Goal: Information Seeking & Learning: Learn about a topic

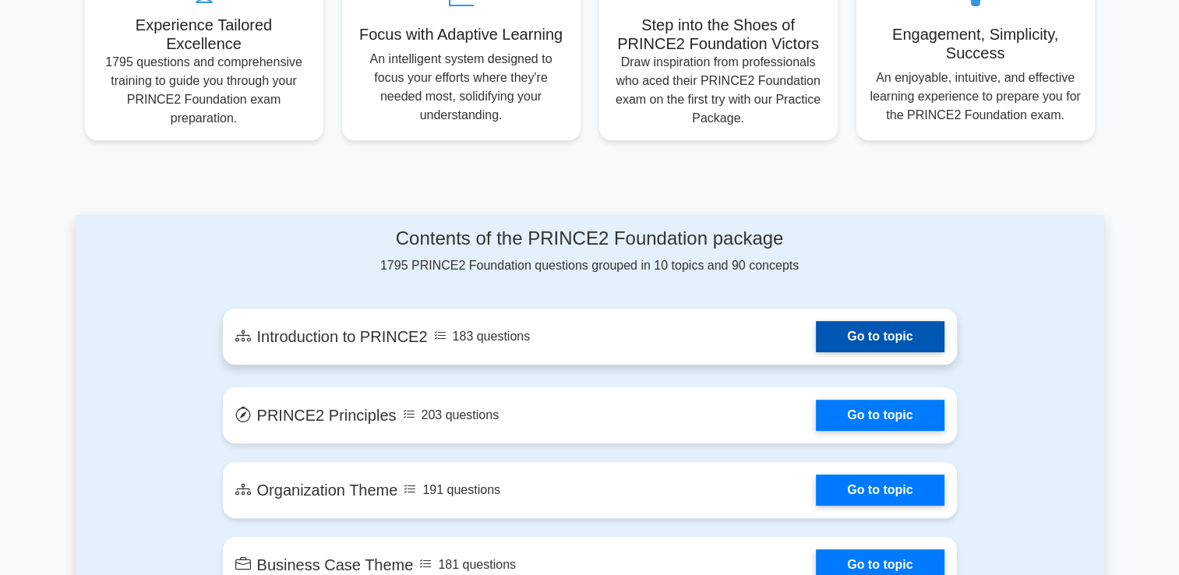
scroll to position [779, 0]
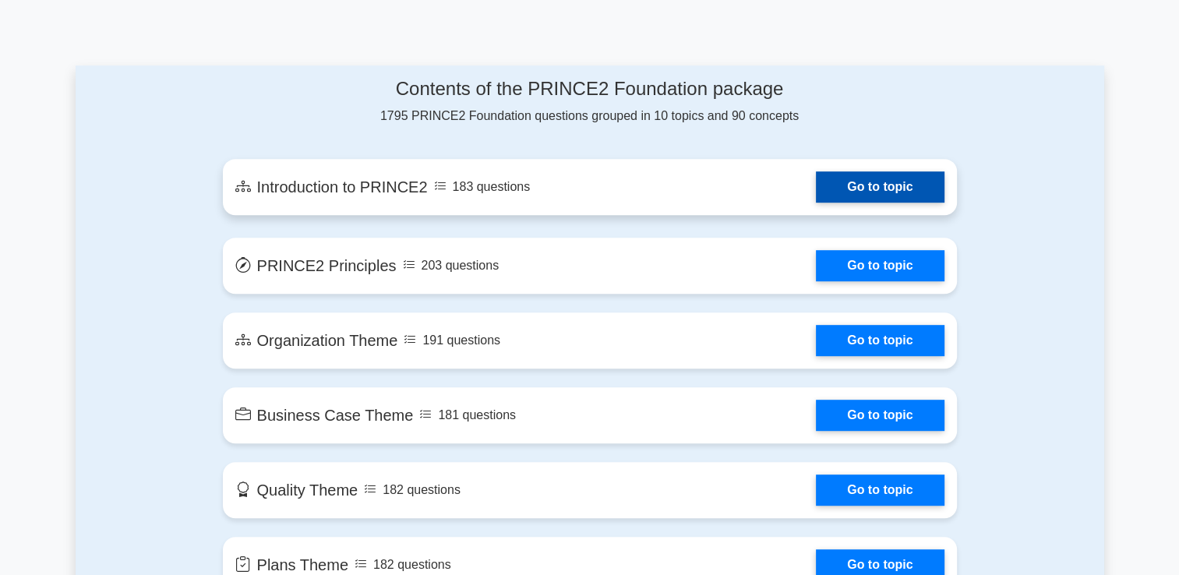
click at [816, 197] on link "Go to topic" at bounding box center [880, 186] width 128 height 31
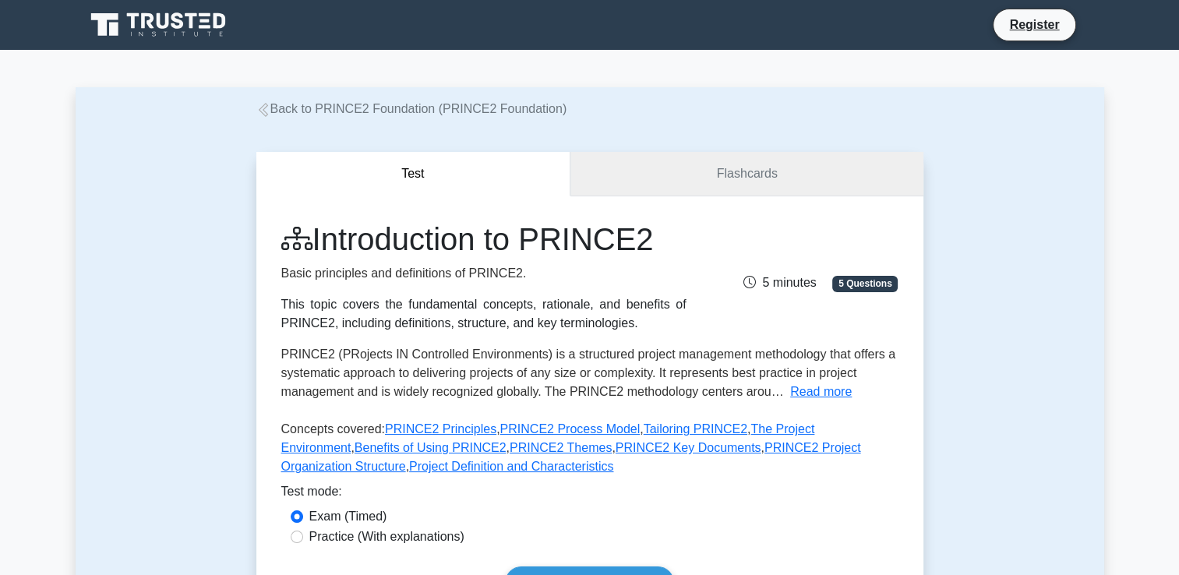
click at [803, 189] on link "Flashcards" at bounding box center [746, 174] width 352 height 44
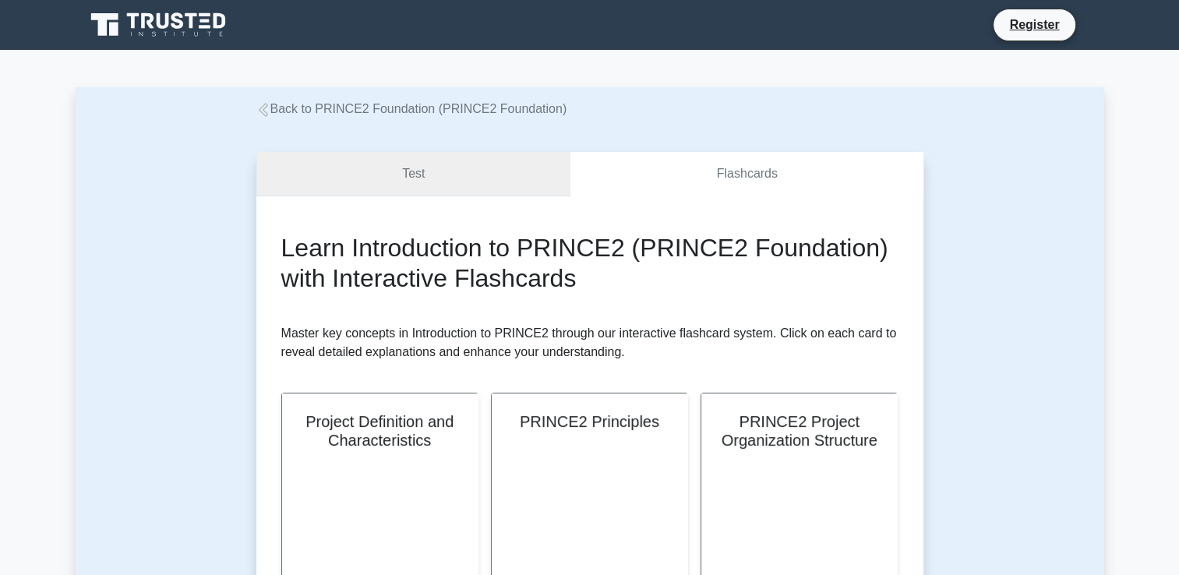
click at [456, 166] on link "Test" at bounding box center [413, 174] width 315 height 44
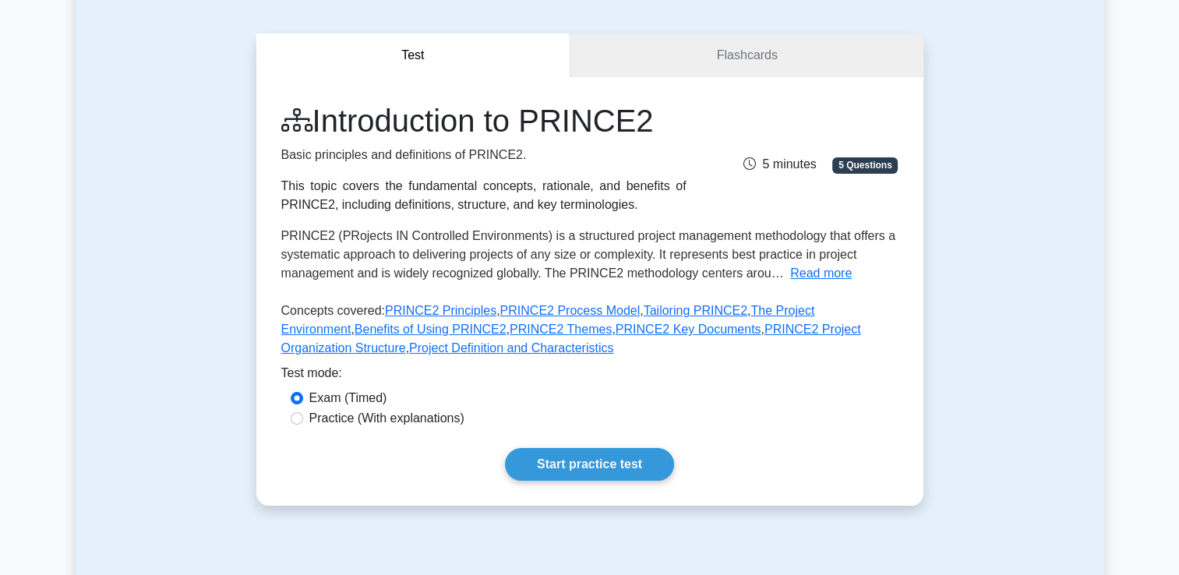
scroll to position [312, 0]
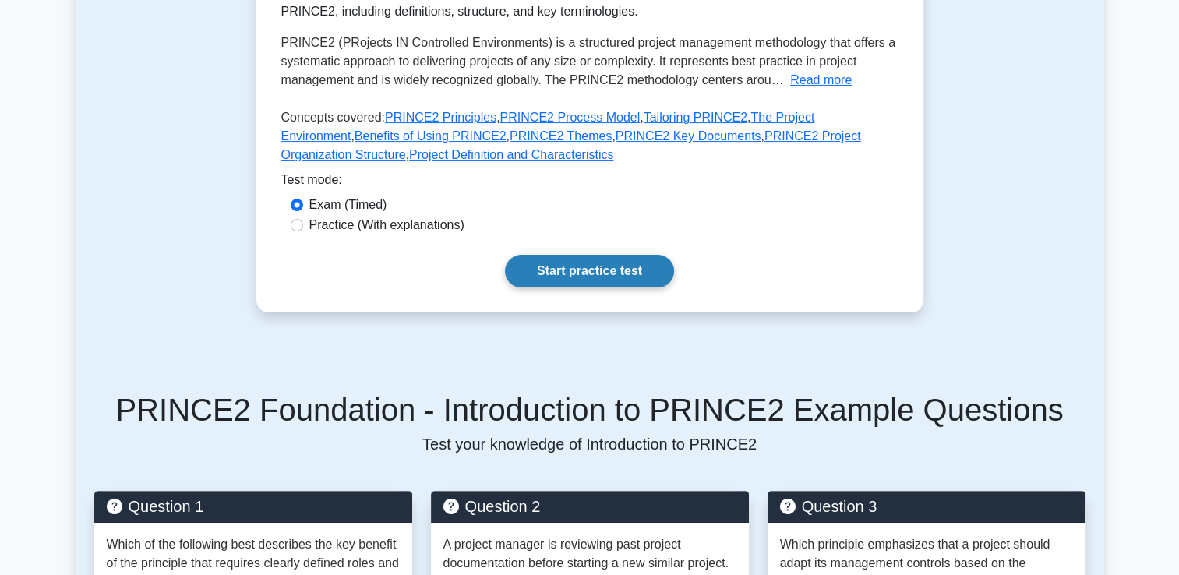
click at [597, 281] on link "Start practice test" at bounding box center [589, 271] width 169 height 33
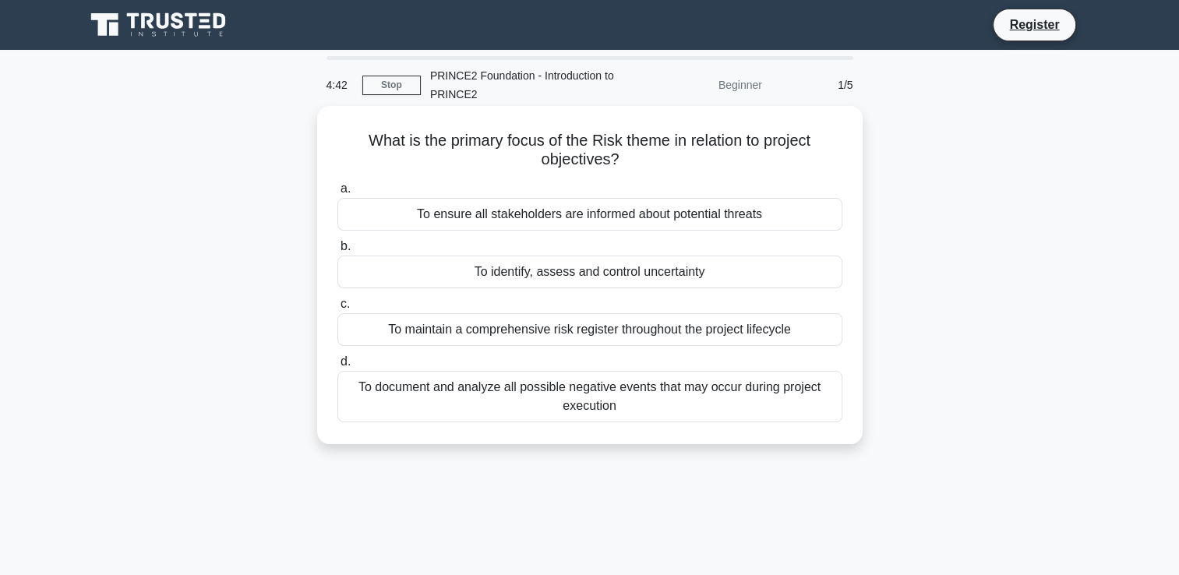
click at [607, 270] on div "To identify, assess and control uncertainty" at bounding box center [589, 272] width 505 height 33
click at [337, 252] on input "b. To identify, assess and control uncertainty" at bounding box center [337, 247] width 0 height 10
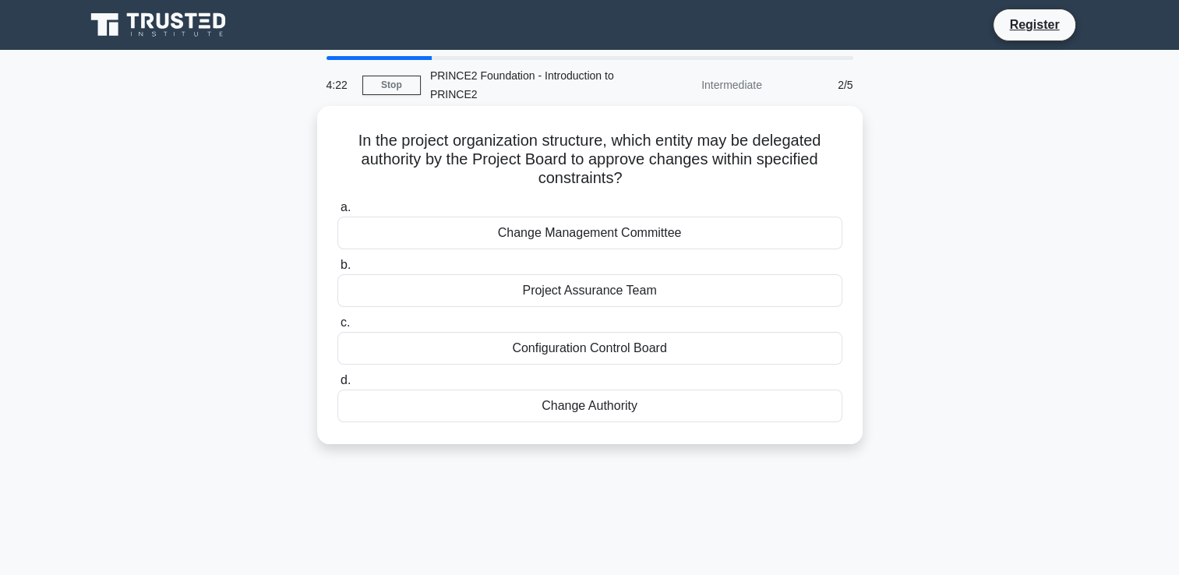
click at [604, 411] on div "Change Authority" at bounding box center [589, 406] width 505 height 33
click at [337, 386] on input "d. Change Authority" at bounding box center [337, 381] width 0 height 10
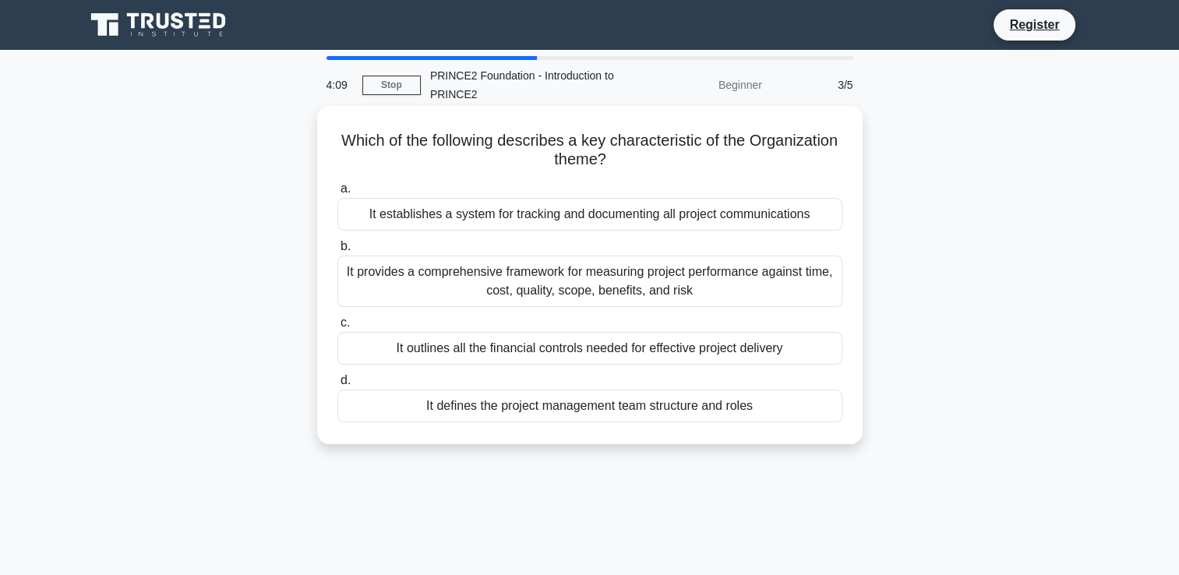
click at [694, 411] on div "It defines the project management team structure and roles" at bounding box center [589, 406] width 505 height 33
click at [337, 386] on input "d. It defines the project management team structure and roles" at bounding box center [337, 381] width 0 height 10
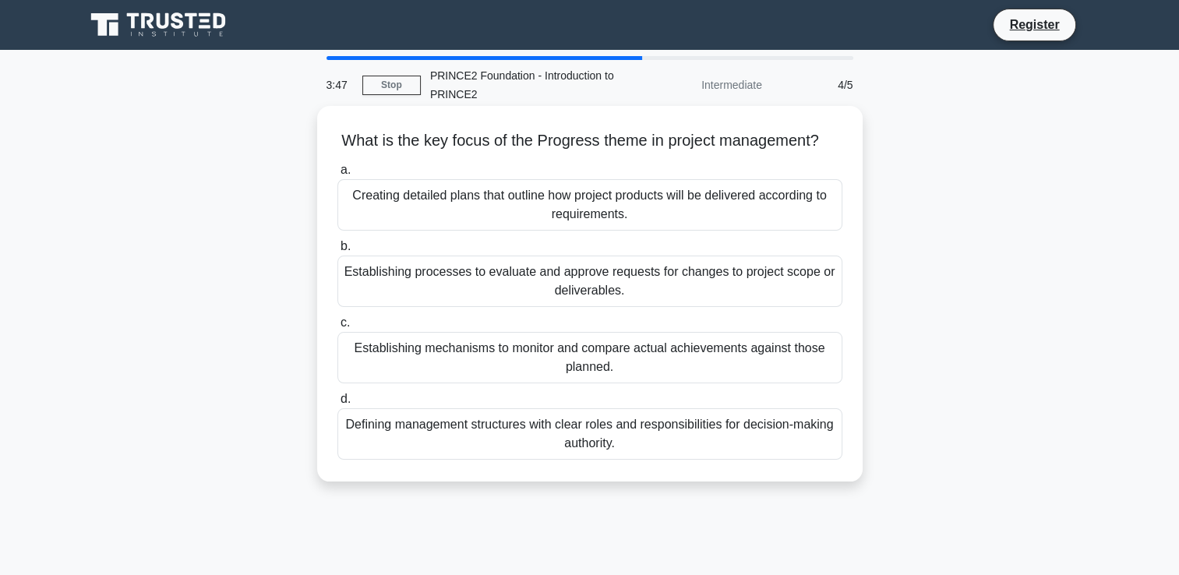
click at [713, 383] on div "Establishing mechanisms to monitor and compare actual achievements against thos…" at bounding box center [589, 357] width 505 height 51
click at [337, 328] on input "c. Establishing mechanisms to monitor and compare actual achievements against t…" at bounding box center [337, 323] width 0 height 10
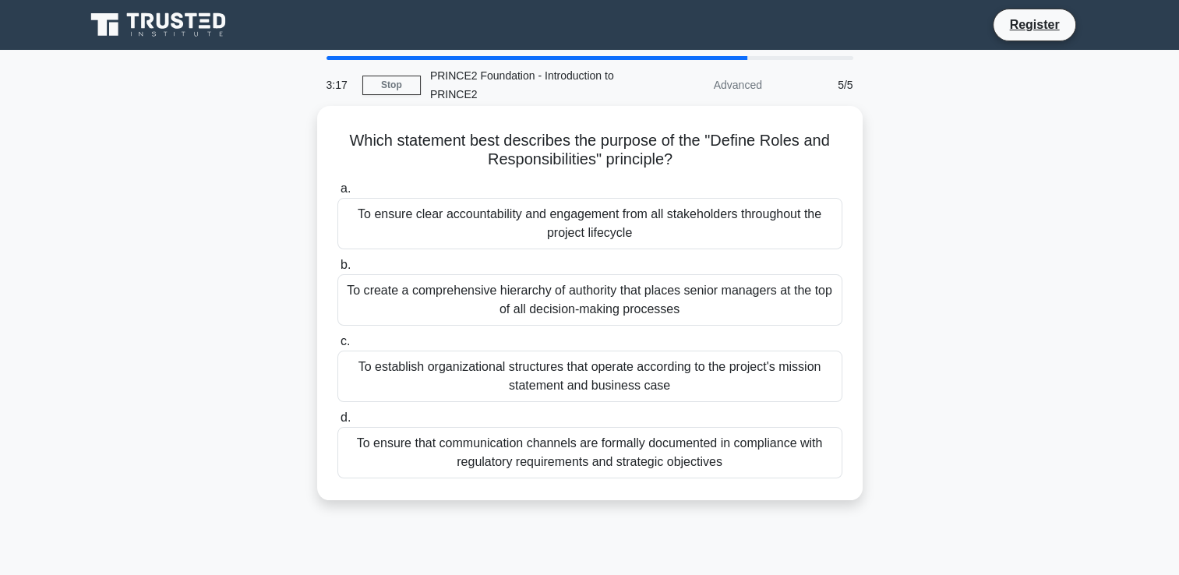
click at [769, 361] on div "To establish organizational structures that operate according to the project's …" at bounding box center [589, 376] width 505 height 51
click at [337, 347] on input "c. To establish organizational structures that operate according to the project…" at bounding box center [337, 342] width 0 height 10
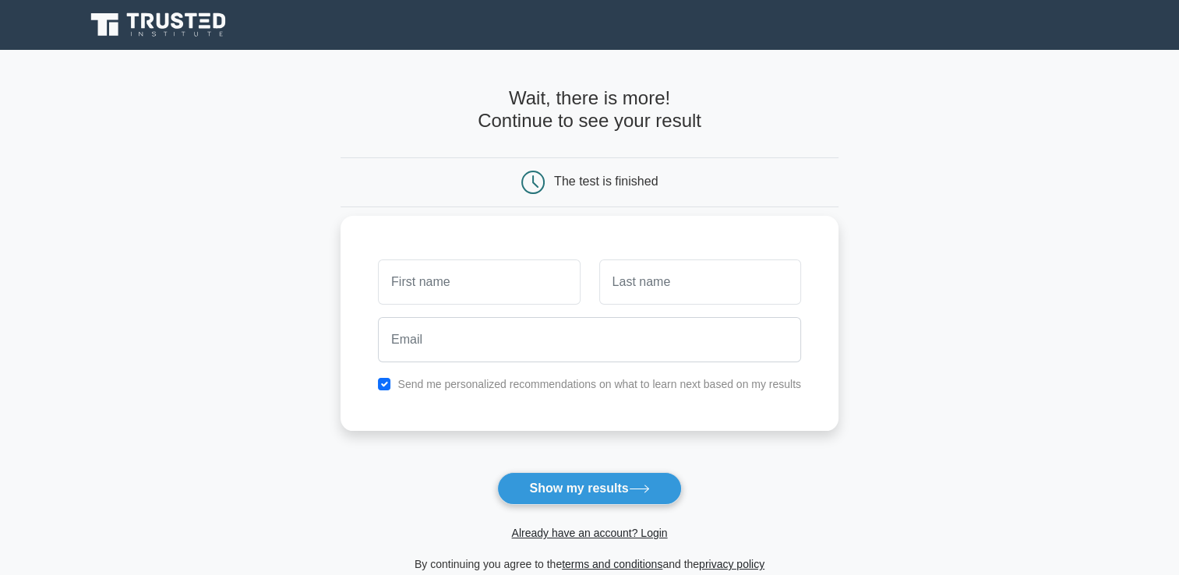
click at [474, 291] on input "text" at bounding box center [479, 282] width 202 height 45
click at [680, 286] on input "text" at bounding box center [700, 282] width 202 height 45
drag, startPoint x: 498, startPoint y: 284, endPoint x: 432, endPoint y: 288, distance: 66.4
click at [432, 288] on input "Hasan Sheeraz" at bounding box center [479, 282] width 202 height 45
type input "[PERSON_NAME]"
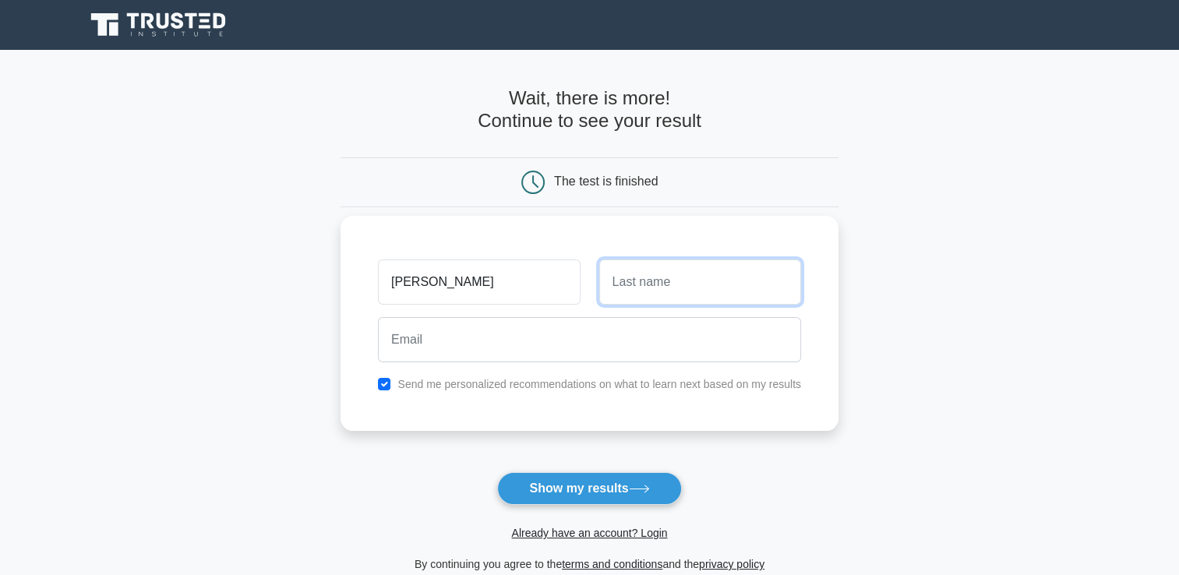
click at [631, 274] on input "text" at bounding box center [700, 282] width 202 height 45
type input "Ali"
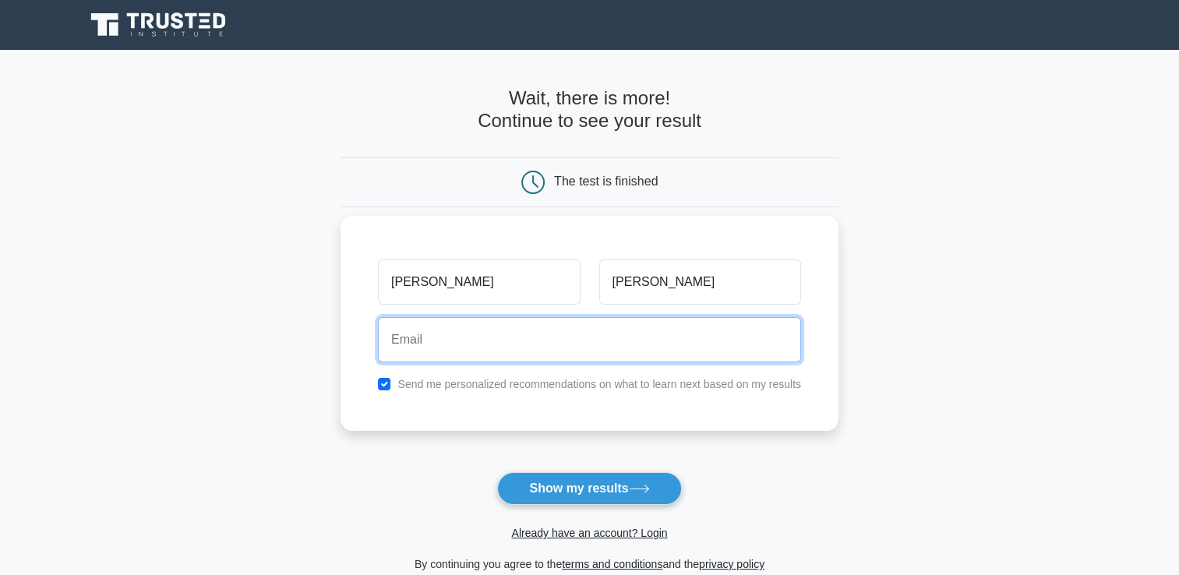
click at [468, 348] on input "email" at bounding box center [589, 339] width 423 height 45
type input "sheeraz7346@hotmail.com"
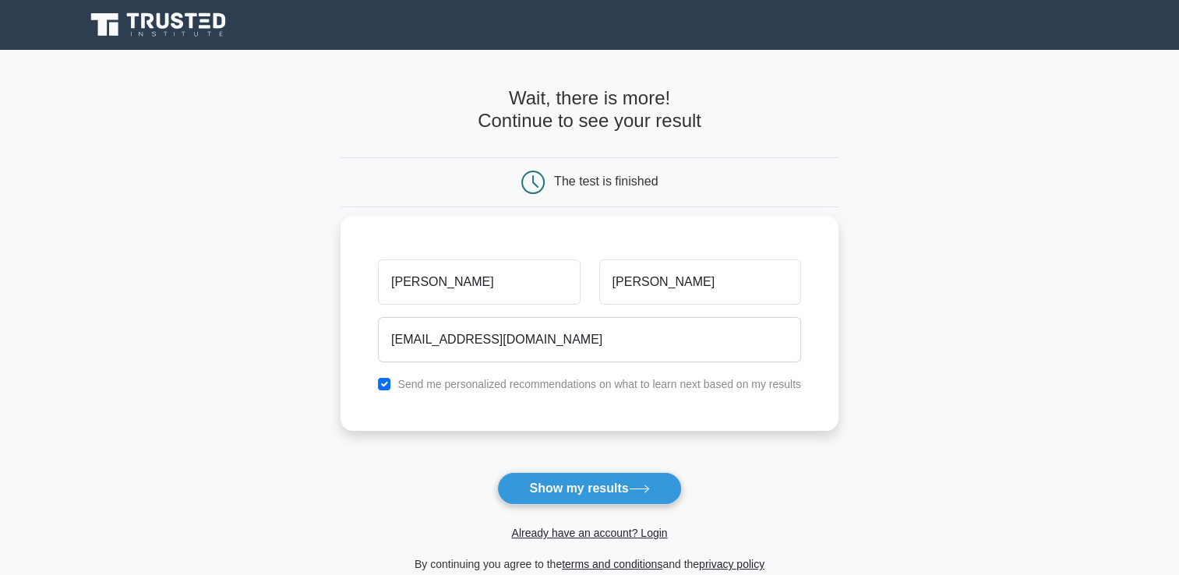
click at [561, 383] on label "Send me personalized recommendations on what to learn next based on my results" at bounding box center [599, 384] width 404 height 12
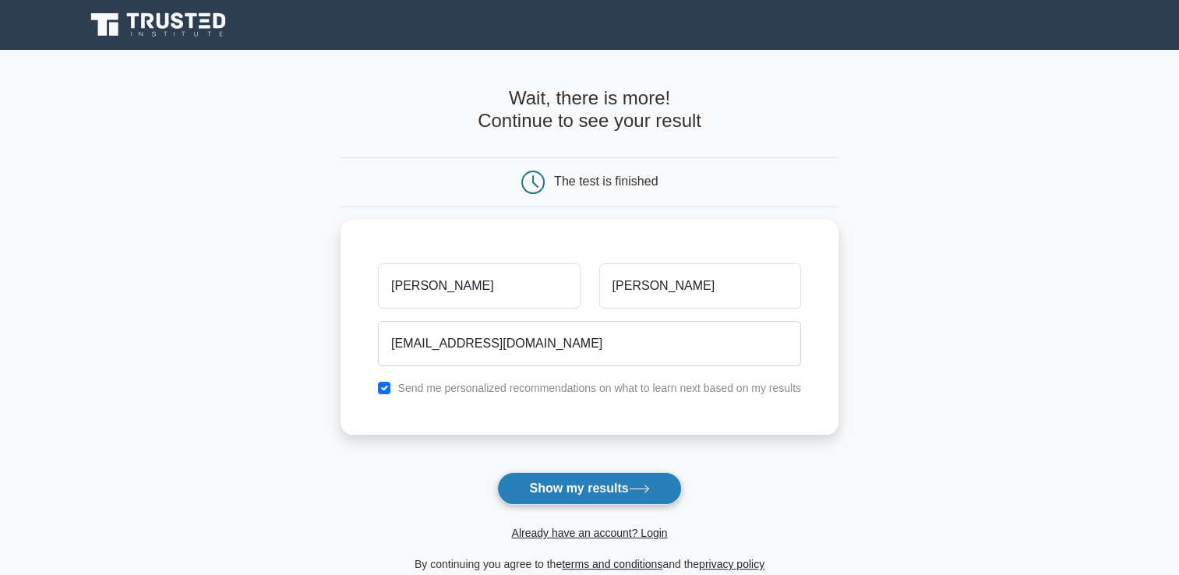
click at [605, 485] on button "Show my results" at bounding box center [589, 488] width 184 height 33
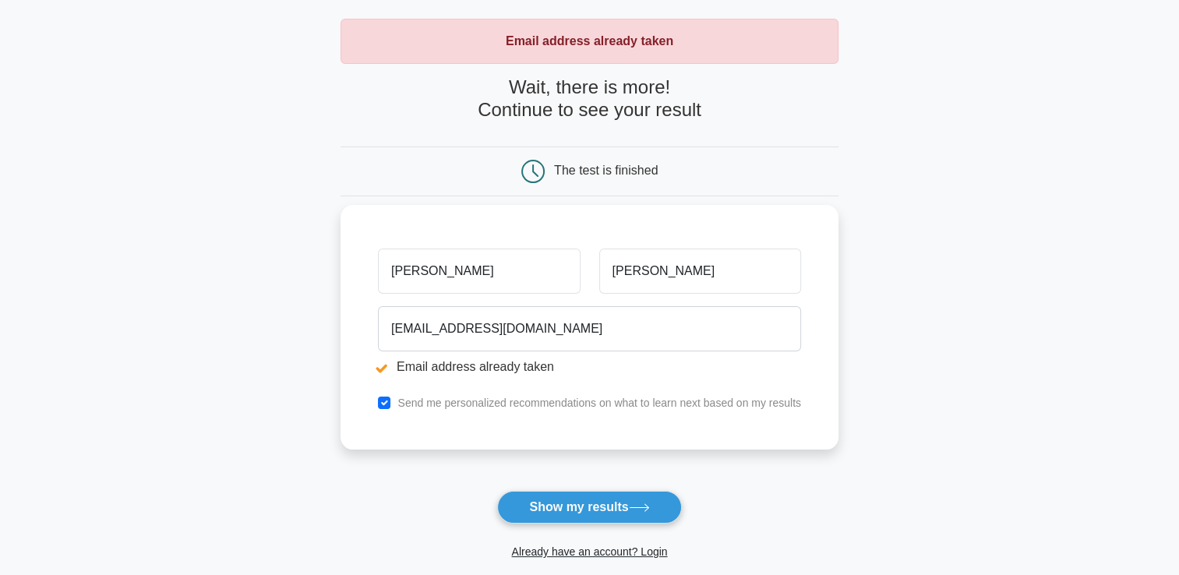
scroll to position [156, 0]
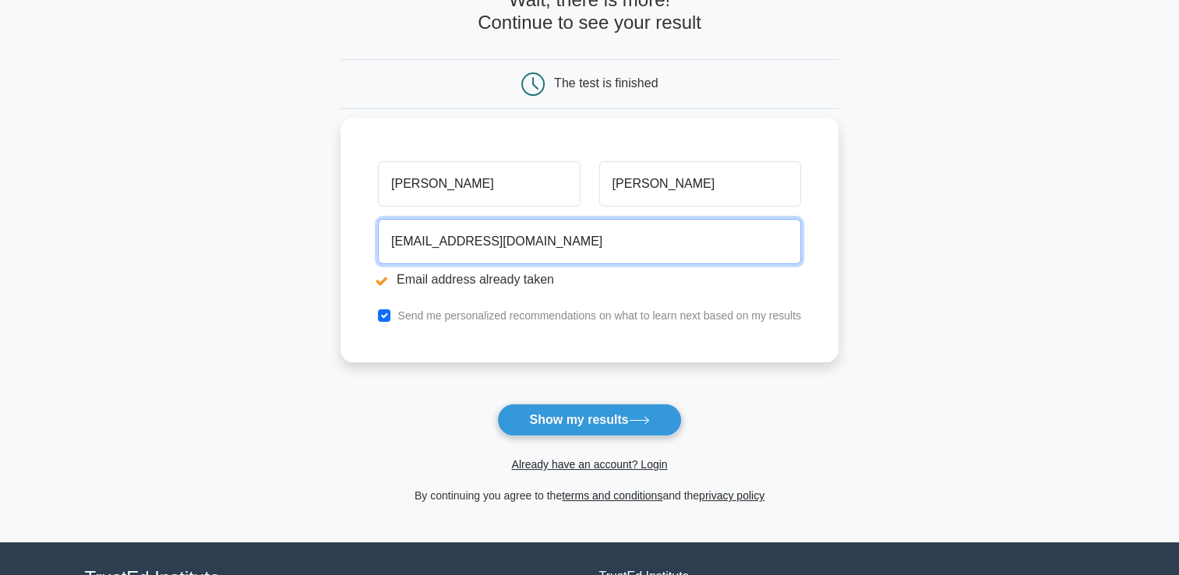
drag, startPoint x: 552, startPoint y: 236, endPoint x: 436, endPoint y: 232, distance: 115.4
click at [436, 232] on input "sheeraz7346@hotmail.com" at bounding box center [589, 241] width 423 height 45
click at [497, 404] on button "Show my results" at bounding box center [589, 420] width 184 height 33
type input "sheeraz_darkshadows@hotmail.com"
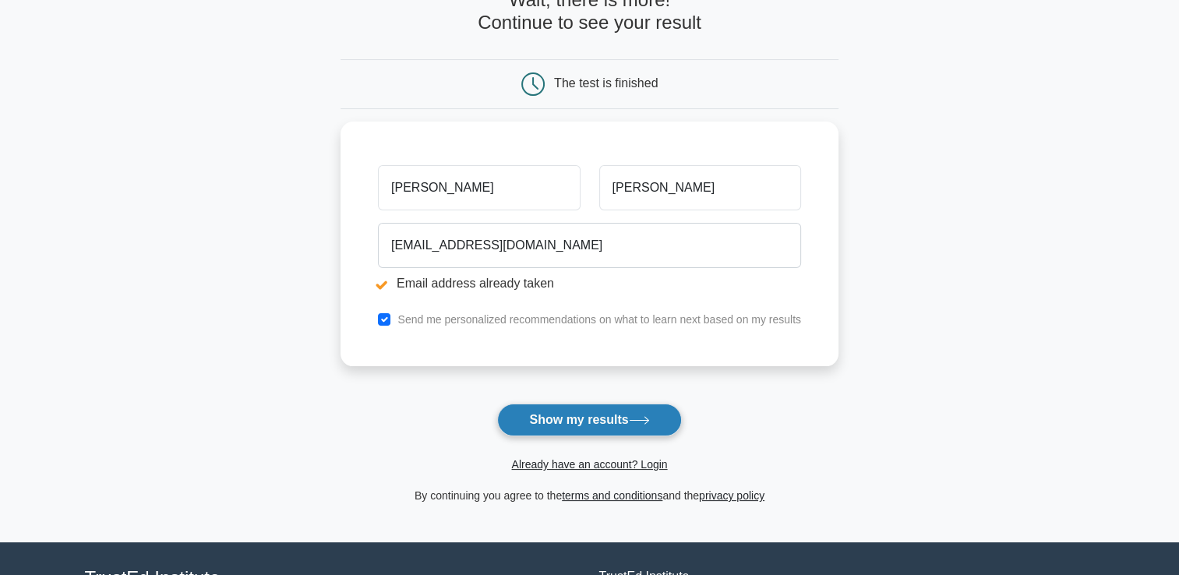
click at [574, 408] on button "Show my results" at bounding box center [589, 420] width 184 height 33
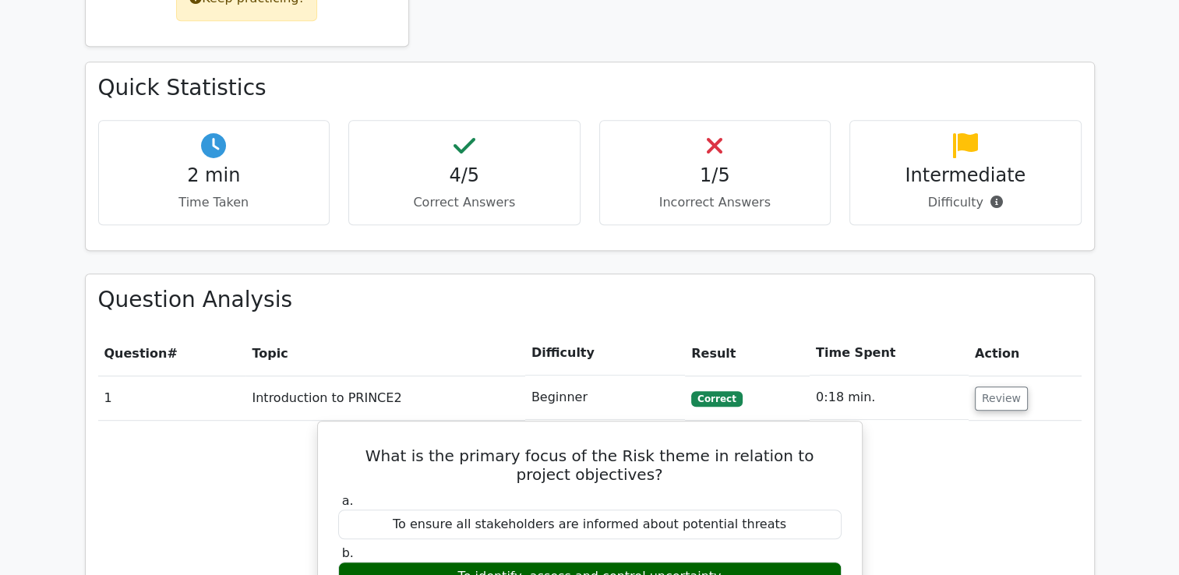
scroll to position [857, 0]
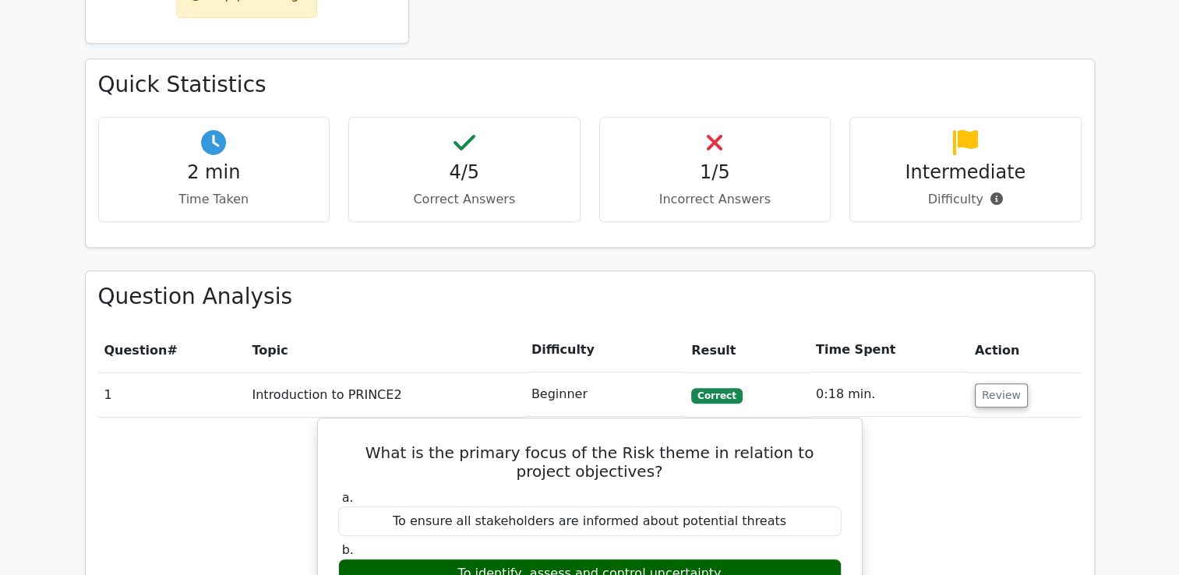
click at [717, 161] on h4 "1/5" at bounding box center [716, 172] width 206 height 23
click at [726, 117] on div "1/5 Incorrect Answers" at bounding box center [715, 169] width 232 height 105
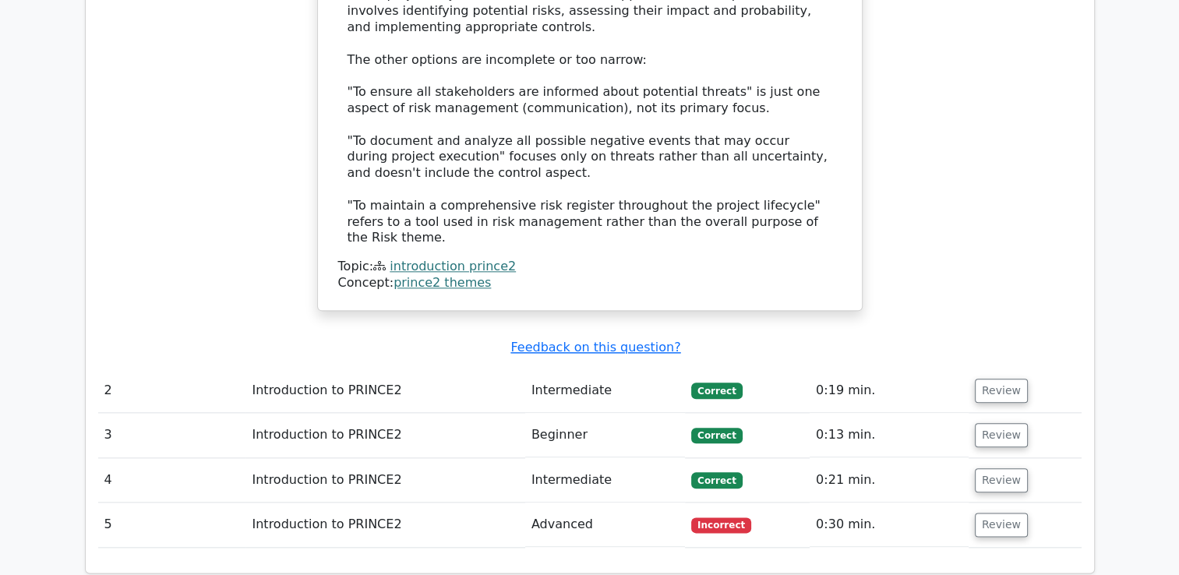
scroll to position [1792, 0]
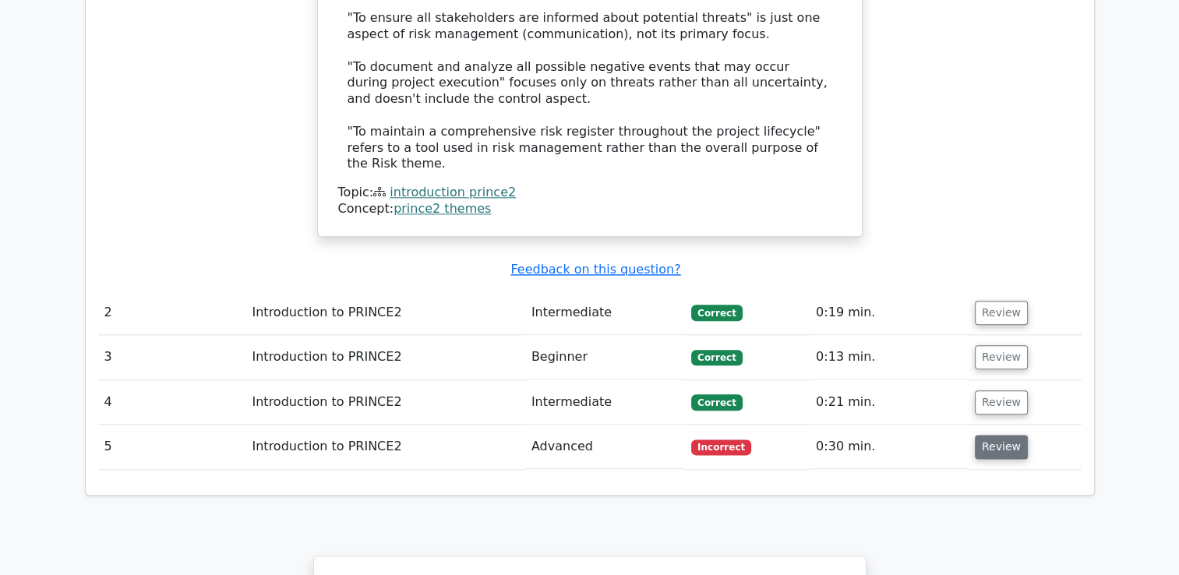
click at [993, 435] on button "Review" at bounding box center [1001, 447] width 53 height 24
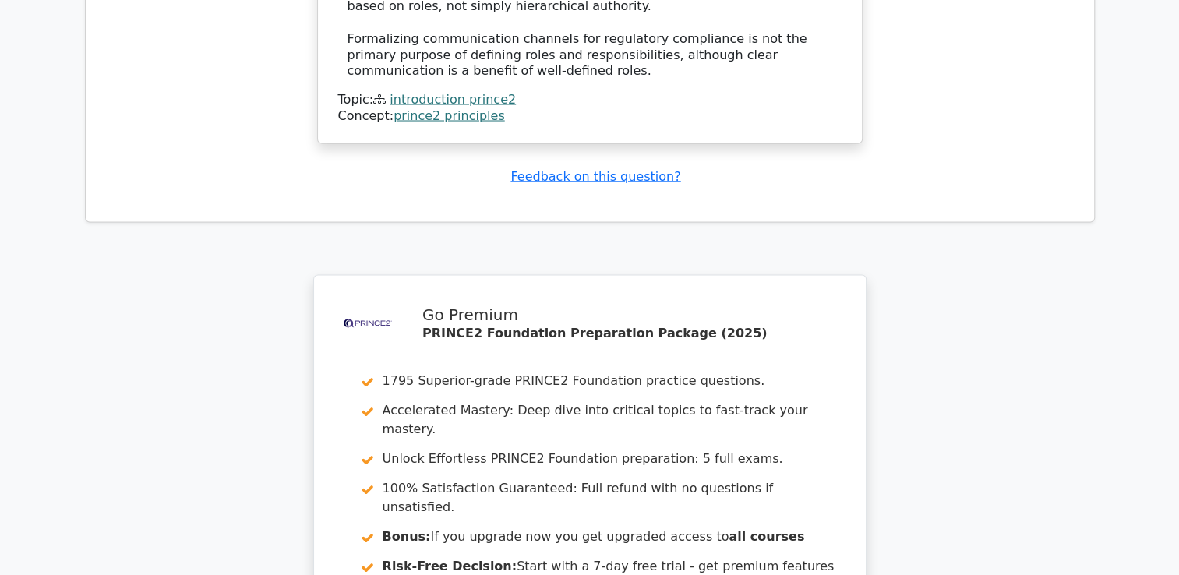
scroll to position [3211, 0]
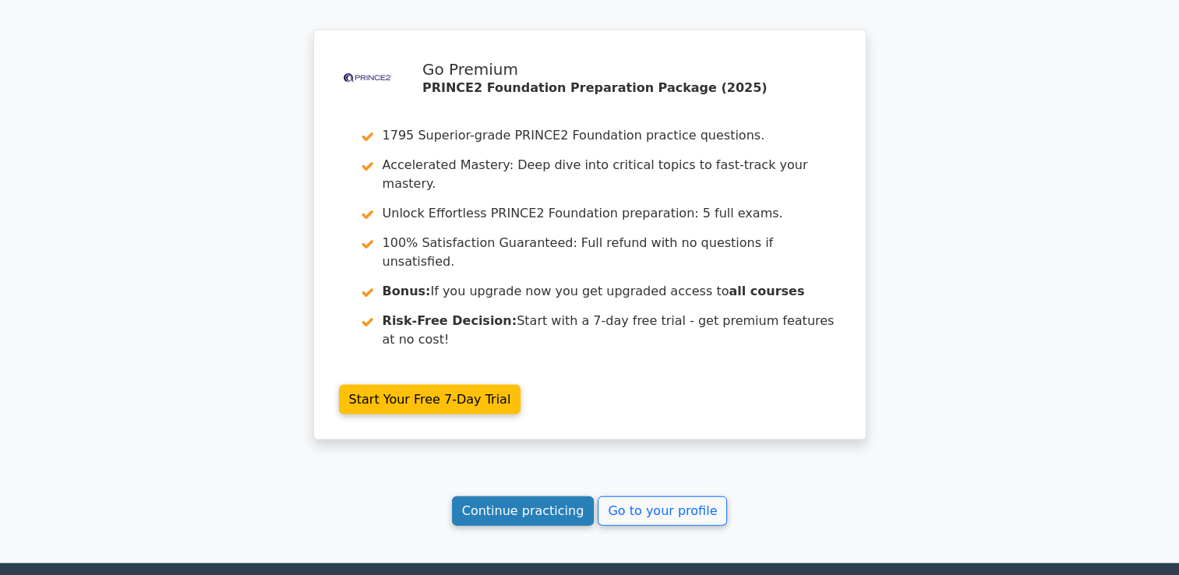
click at [550, 496] on link "Continue practicing" at bounding box center [523, 511] width 143 height 30
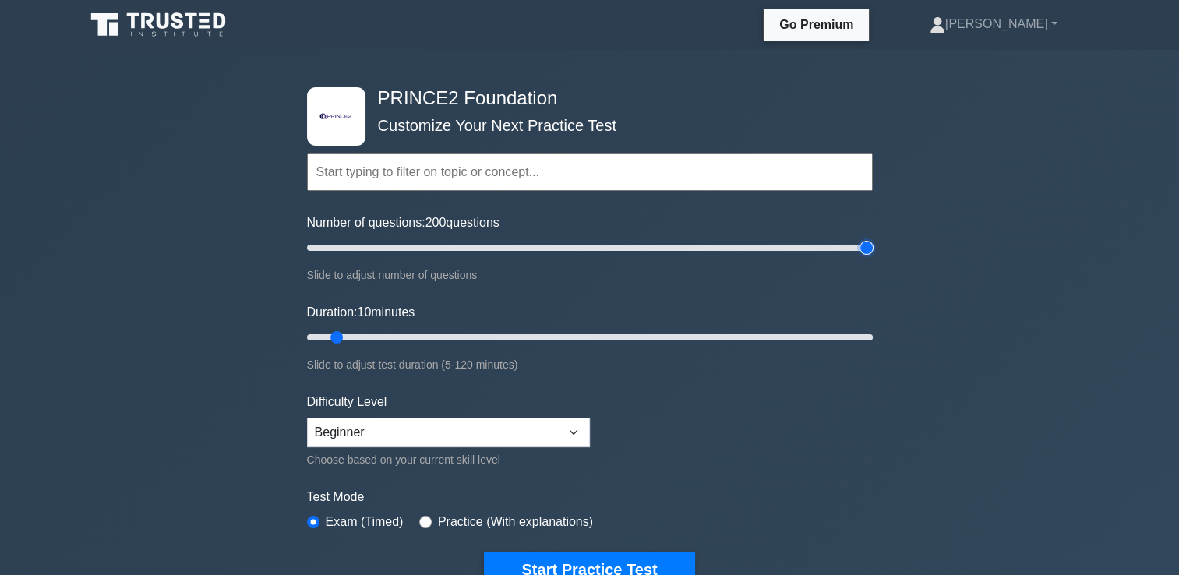
drag, startPoint x: 334, startPoint y: 248, endPoint x: 1012, endPoint y: 245, distance: 678.0
type input "200"
click at [873, 245] on input "Number of questions: 200 questions" at bounding box center [590, 247] width 566 height 19
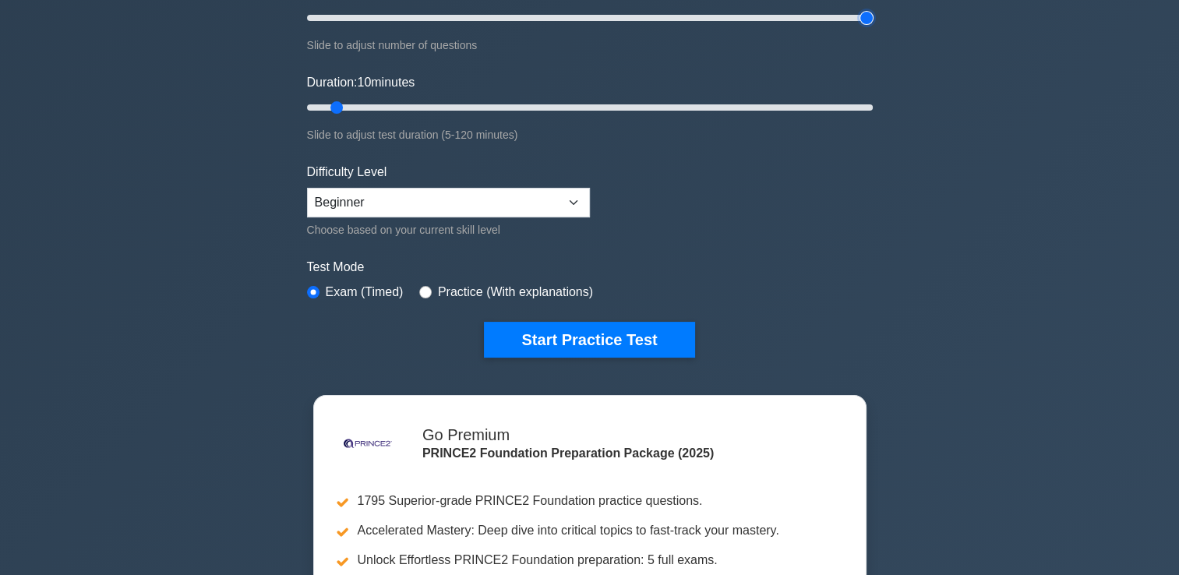
scroll to position [234, 0]
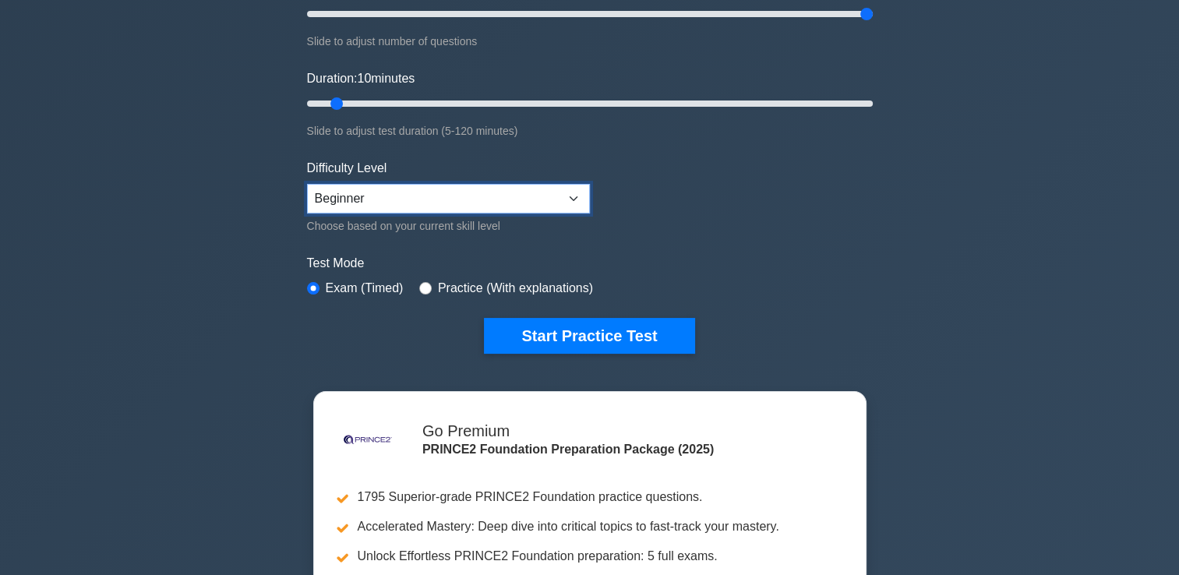
click at [571, 196] on select "Beginner Intermediate Expert" at bounding box center [448, 199] width 283 height 30
select select "expert"
click at [307, 184] on select "Beginner Intermediate Expert" at bounding box center [448, 199] width 283 height 30
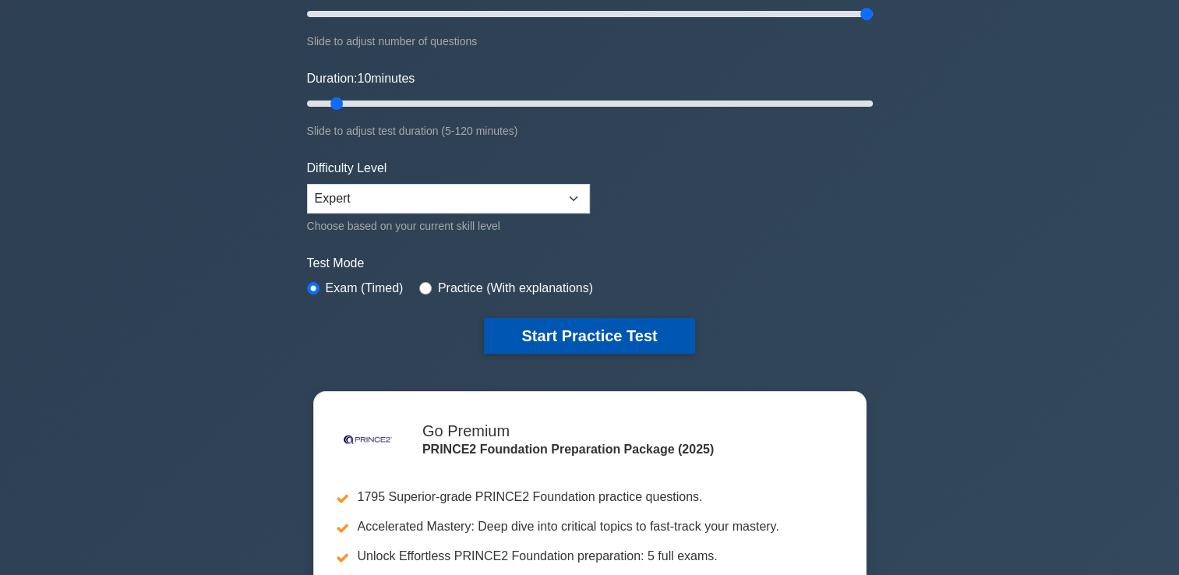
click at [620, 337] on button "Start Practice Test" at bounding box center [589, 336] width 210 height 36
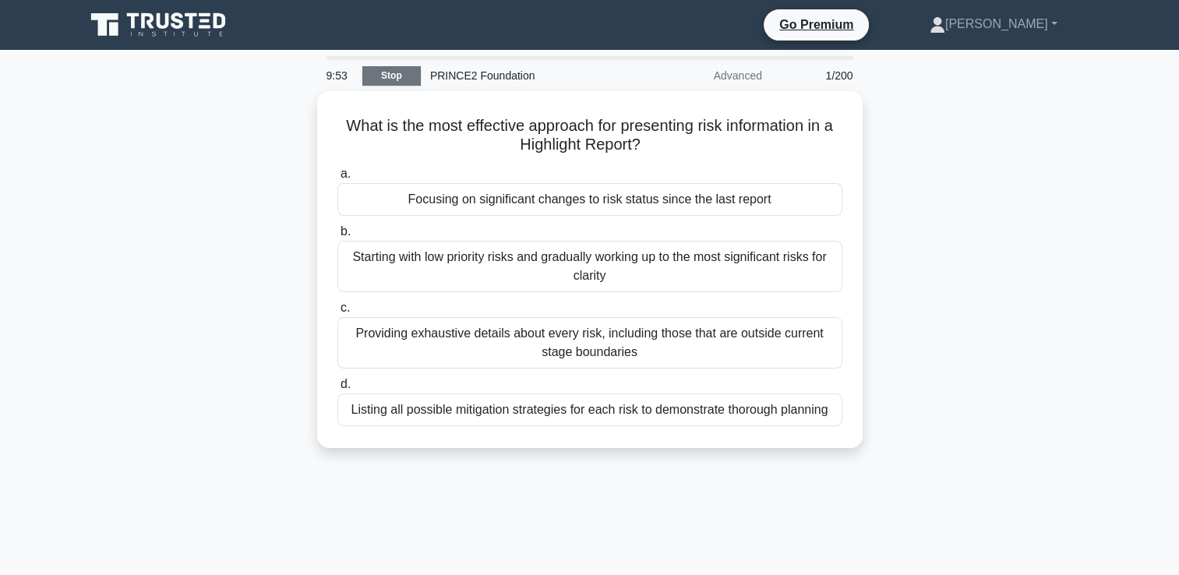
click at [397, 77] on link "Stop" at bounding box center [391, 75] width 58 height 19
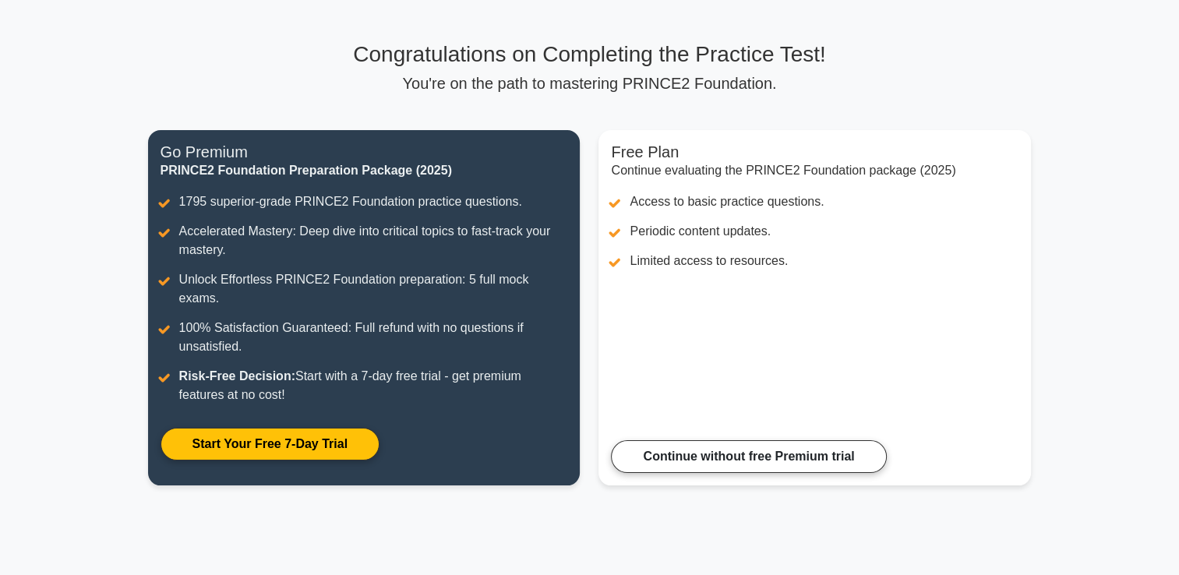
scroll to position [240, 0]
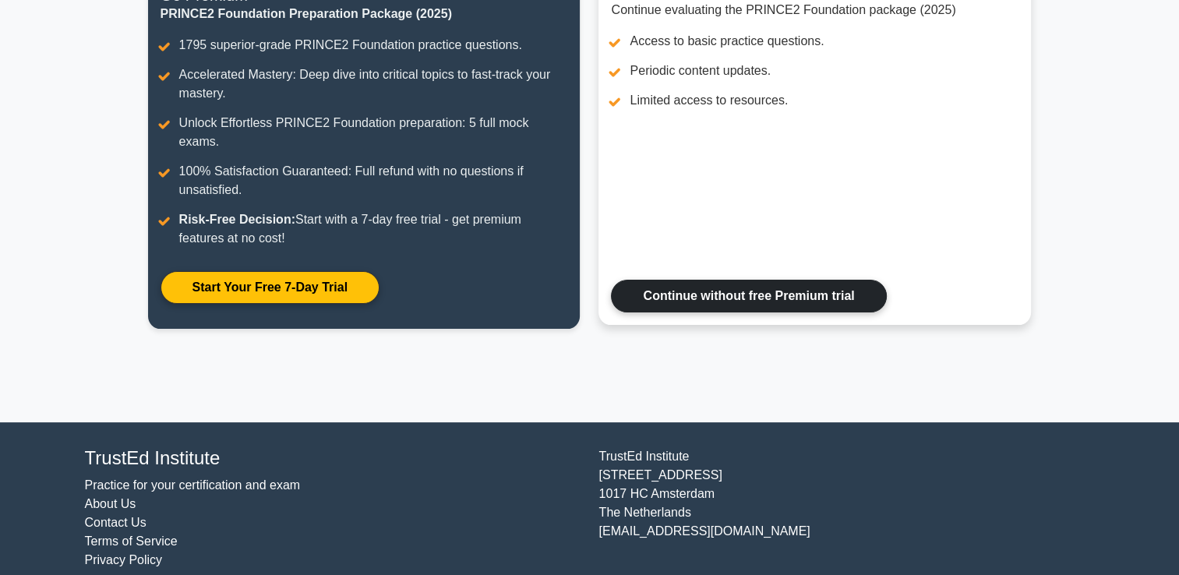
click at [754, 280] on link "Continue without free Premium trial" at bounding box center [748, 296] width 275 height 33
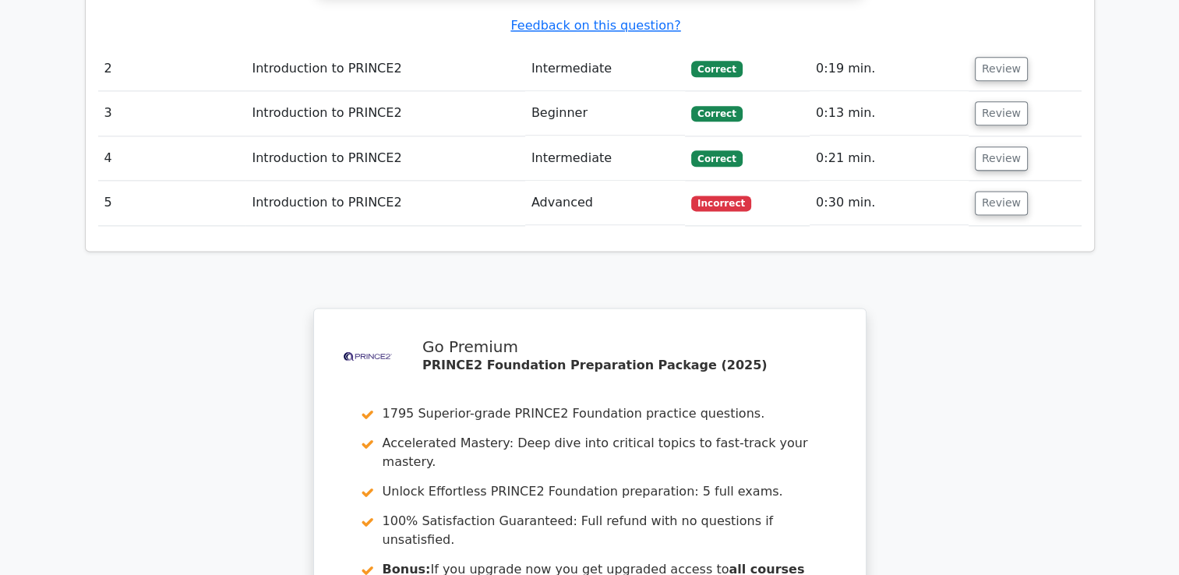
scroll to position [2260, 0]
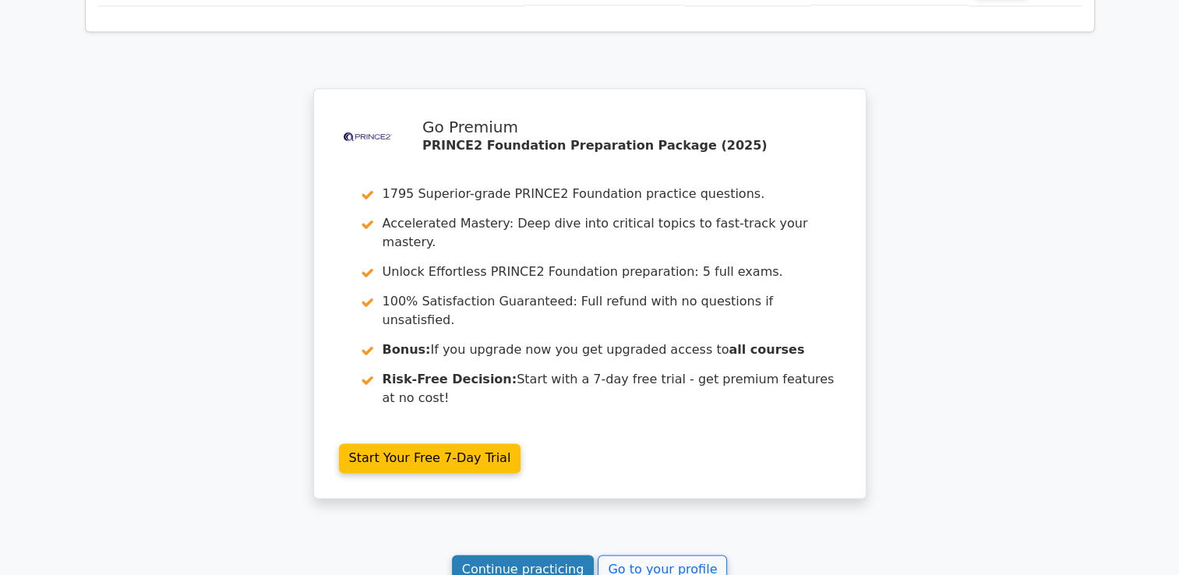
click at [542, 555] on link "Continue practicing" at bounding box center [523, 570] width 143 height 30
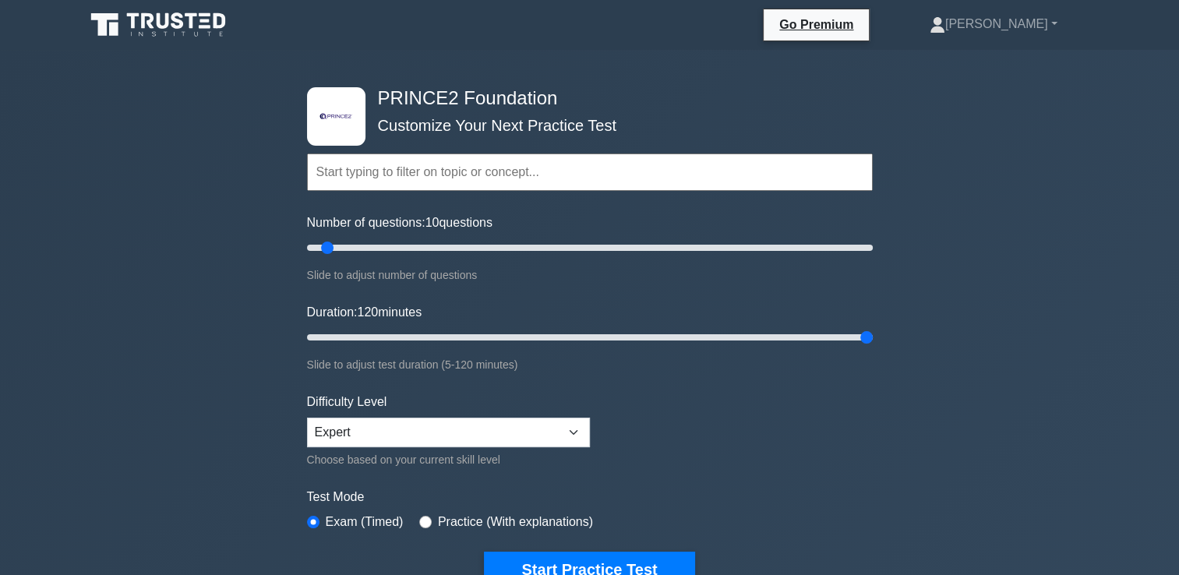
drag, startPoint x: 341, startPoint y: 334, endPoint x: 1123, endPoint y: 348, distance: 782.6
type input "120"
click at [873, 347] on input "Duration: 120 minutes" at bounding box center [590, 337] width 566 height 19
drag, startPoint x: 331, startPoint y: 245, endPoint x: 1042, endPoint y: 255, distance: 710.8
type input "200"
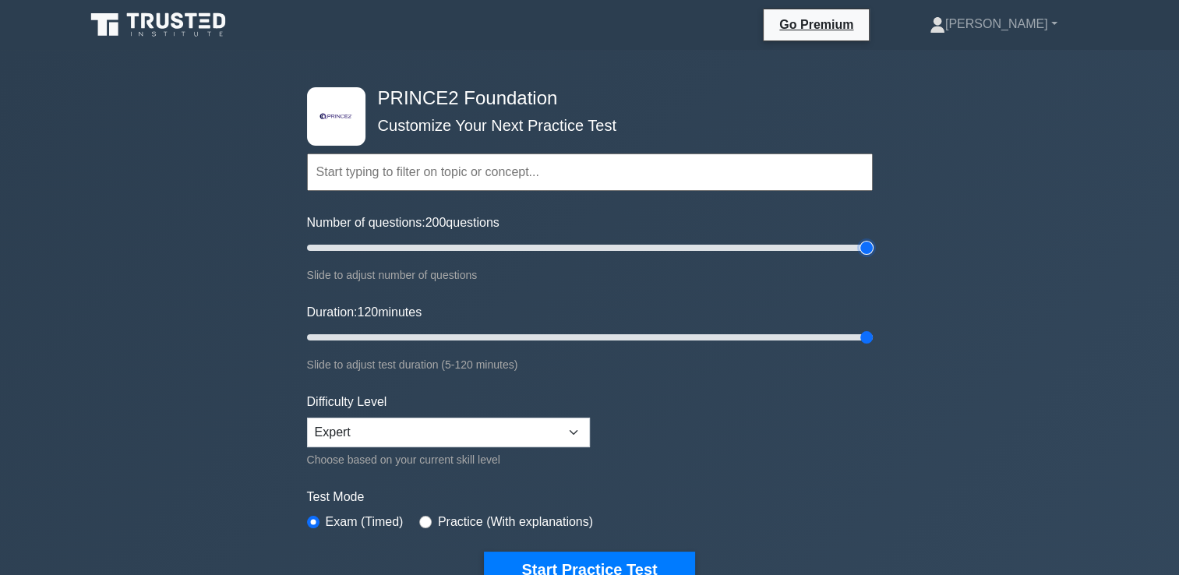
click at [873, 255] on input "Number of questions: 200 questions" at bounding box center [590, 247] width 566 height 19
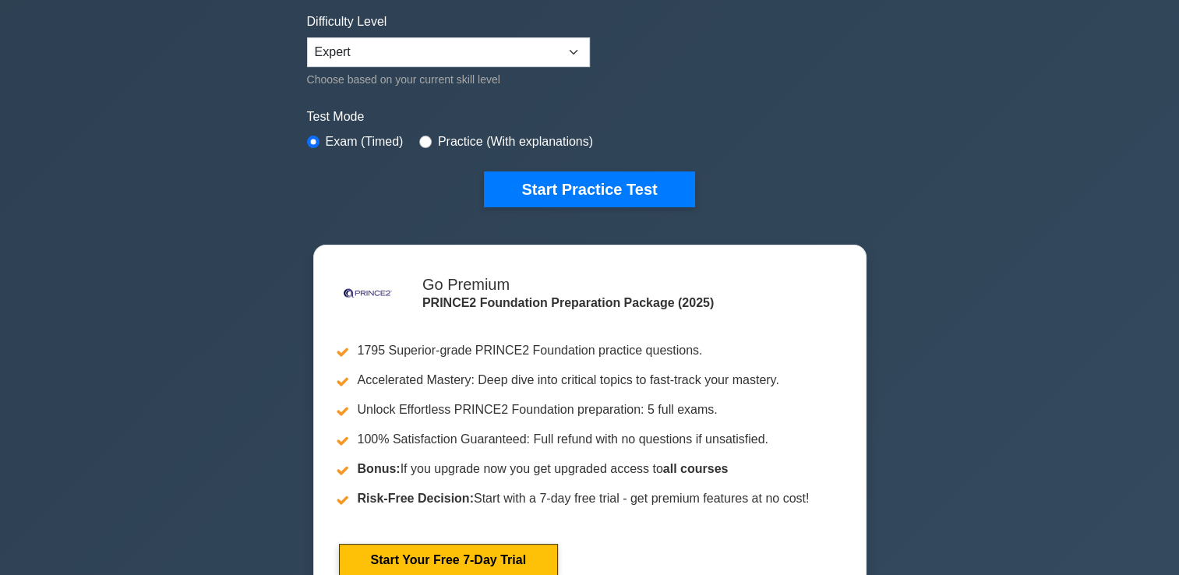
scroll to position [390, 0]
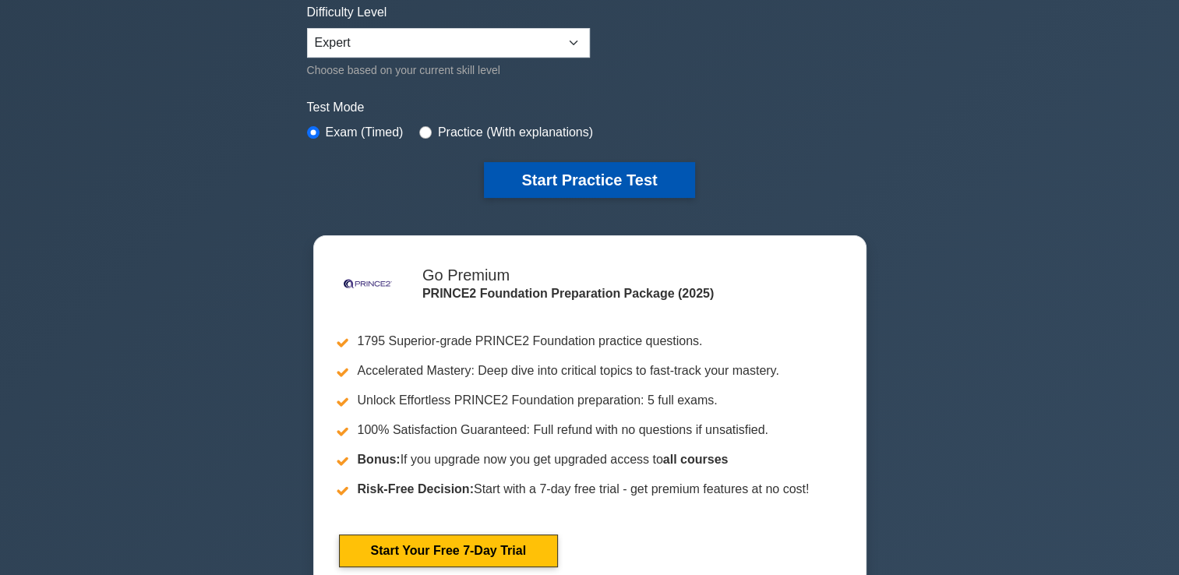
click at [611, 185] on button "Start Practice Test" at bounding box center [589, 180] width 210 height 36
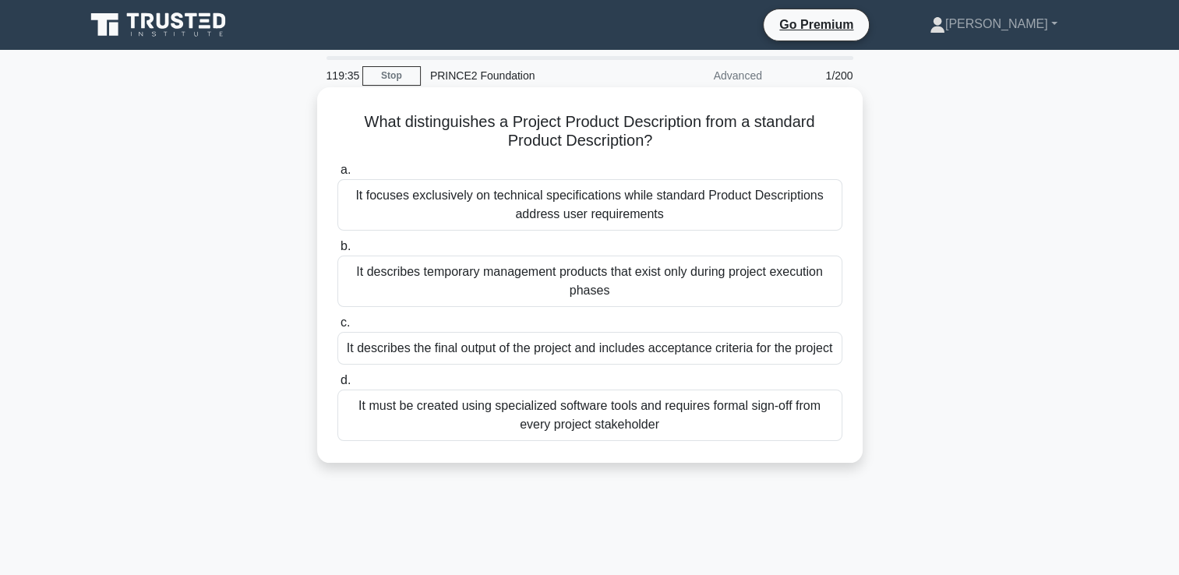
click at [613, 192] on div "It focuses exclusively on technical specifications while standard Product Descr…" at bounding box center [589, 204] width 505 height 51
click at [337, 175] on input "a. It focuses exclusively on technical specifications while standard Product De…" at bounding box center [337, 170] width 0 height 10
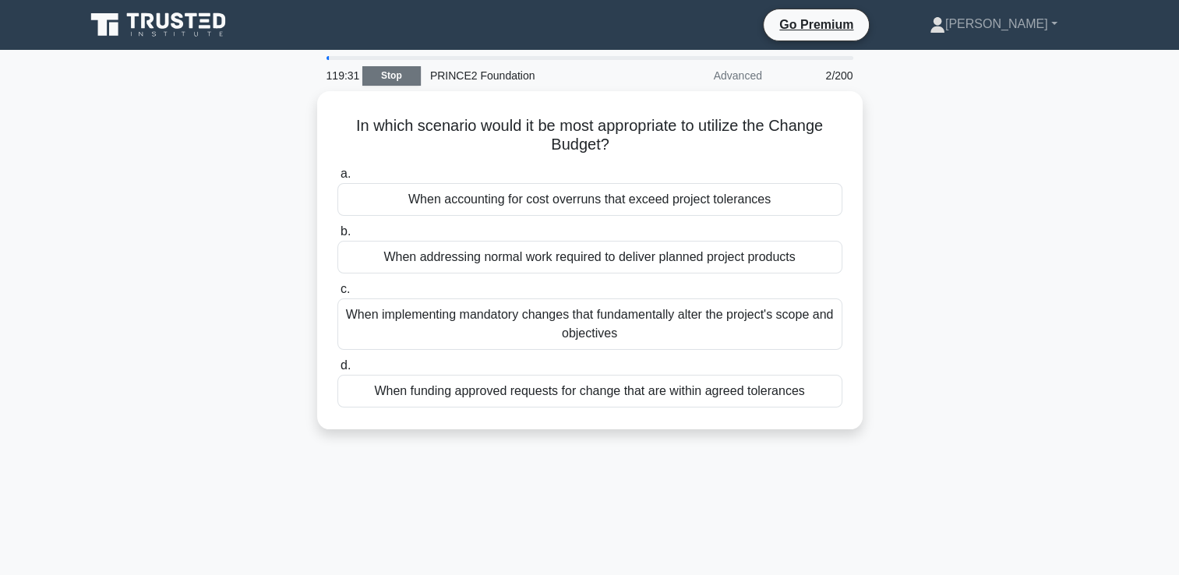
click at [398, 79] on link "Stop" at bounding box center [391, 75] width 58 height 19
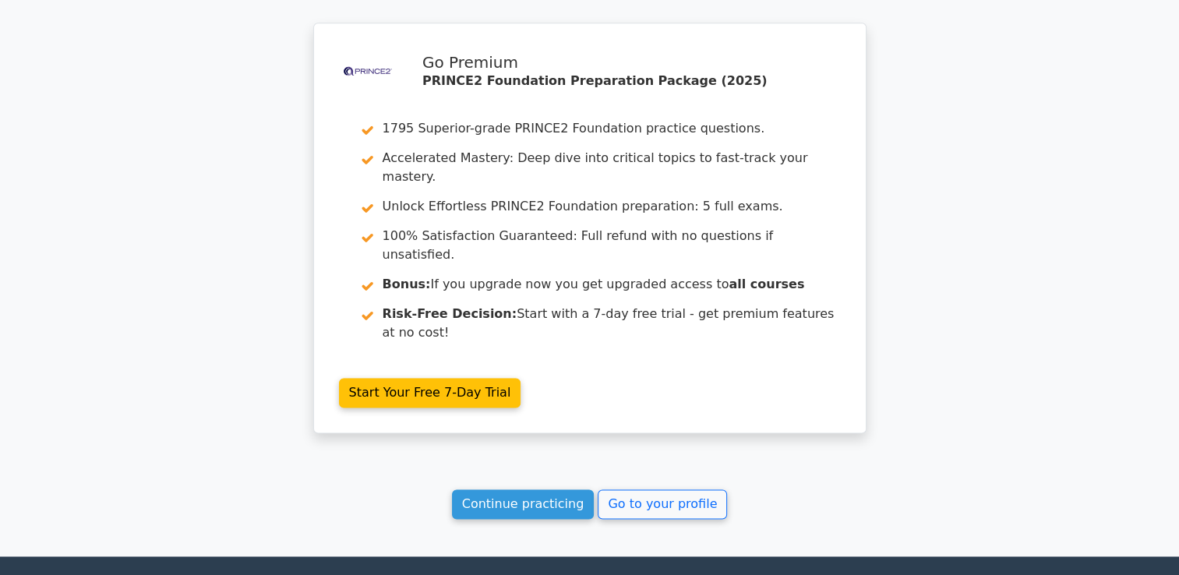
scroll to position [2125, 0]
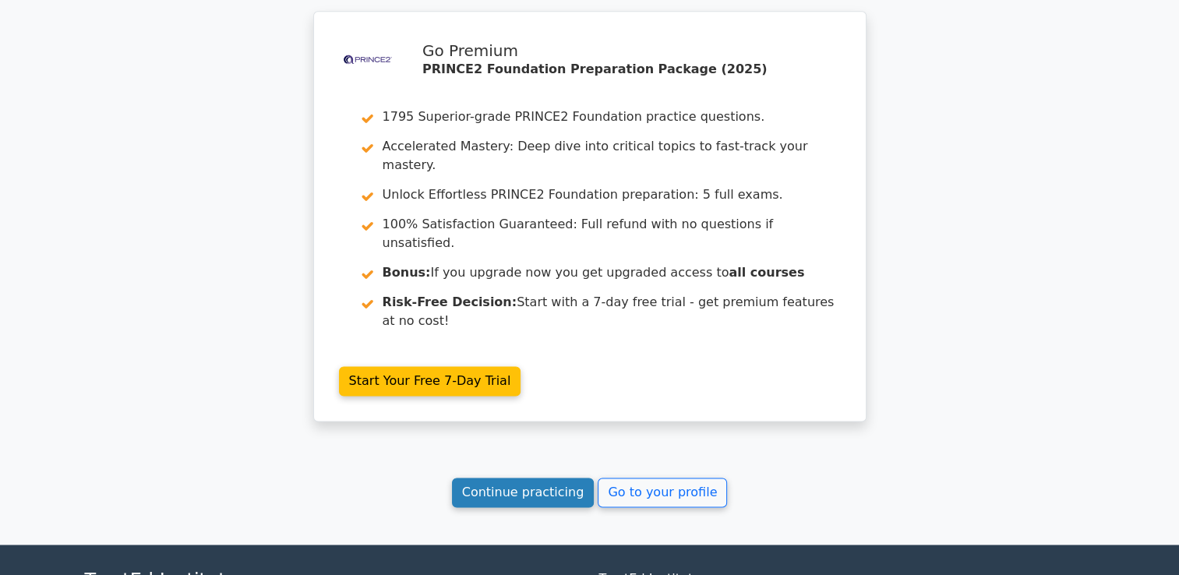
click at [556, 478] on link "Continue practicing" at bounding box center [523, 493] width 143 height 30
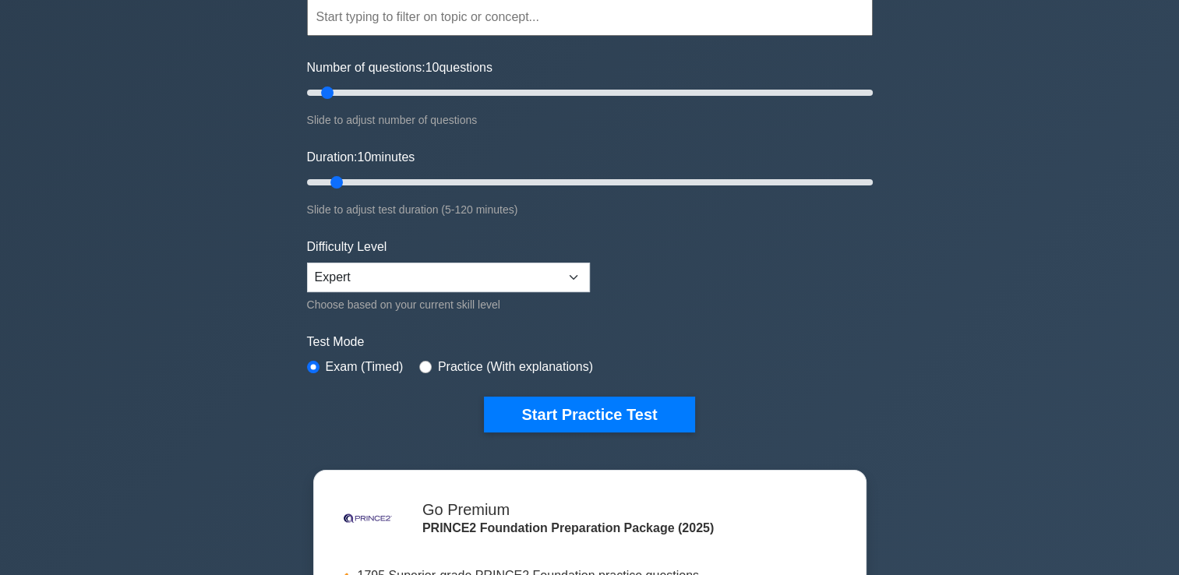
scroll to position [156, 0]
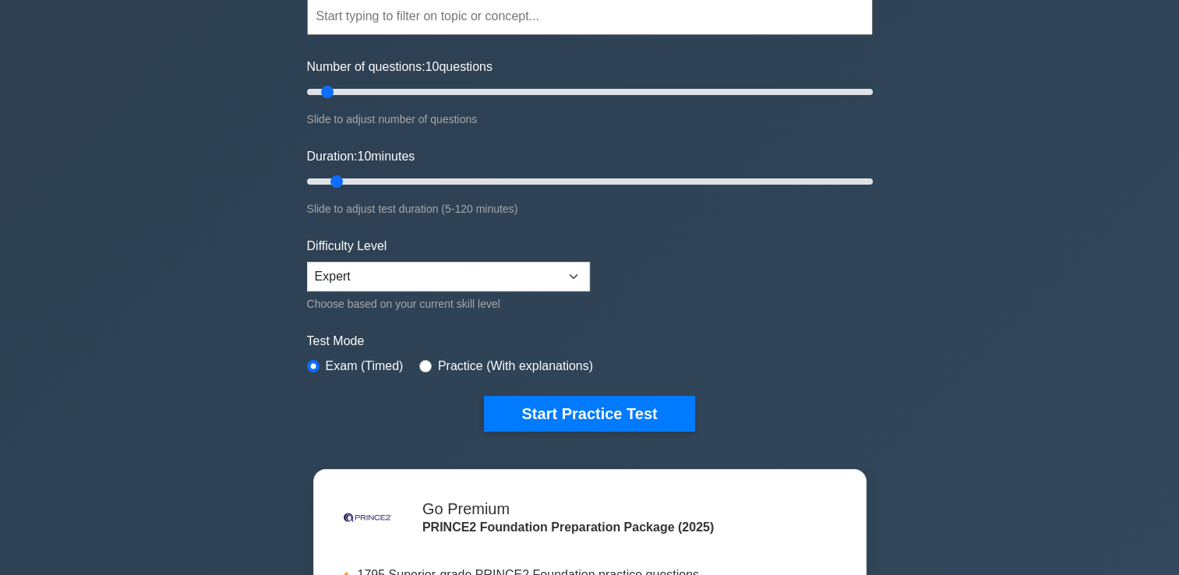
click at [482, 364] on label "Practice (With explanations)" at bounding box center [515, 366] width 155 height 19
drag, startPoint x: 482, startPoint y: 364, endPoint x: 427, endPoint y: 360, distance: 55.5
click at [427, 360] on div "Practice (With explanations)" at bounding box center [506, 366] width 174 height 19
click at [424, 361] on input "radio" at bounding box center [425, 366] width 12 height 12
radio input "true"
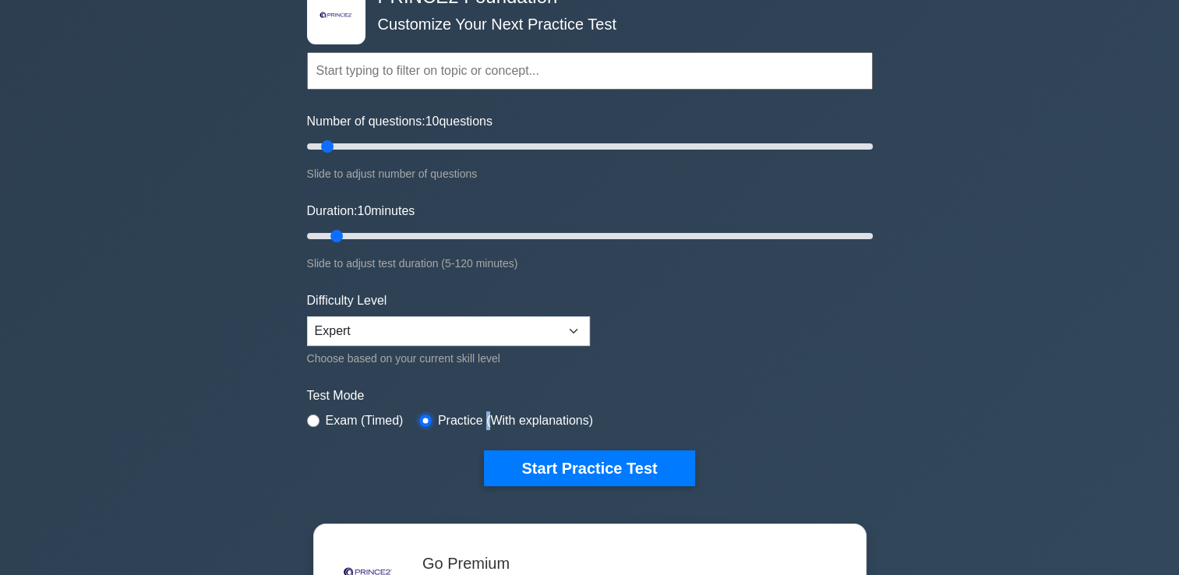
scroll to position [0, 0]
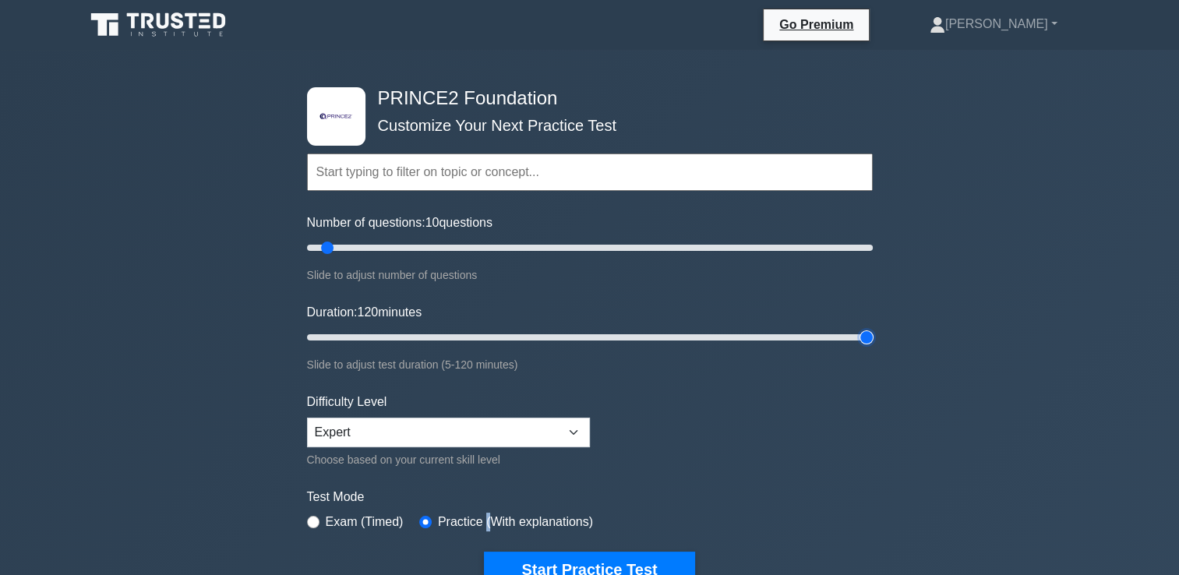
drag, startPoint x: 338, startPoint y: 333, endPoint x: 1094, endPoint y: 295, distance: 756.9
type input "120"
click at [873, 328] on input "Duration: 120 minutes" at bounding box center [590, 337] width 566 height 19
drag, startPoint x: 344, startPoint y: 245, endPoint x: 1026, endPoint y: 250, distance: 681.1
type input "200"
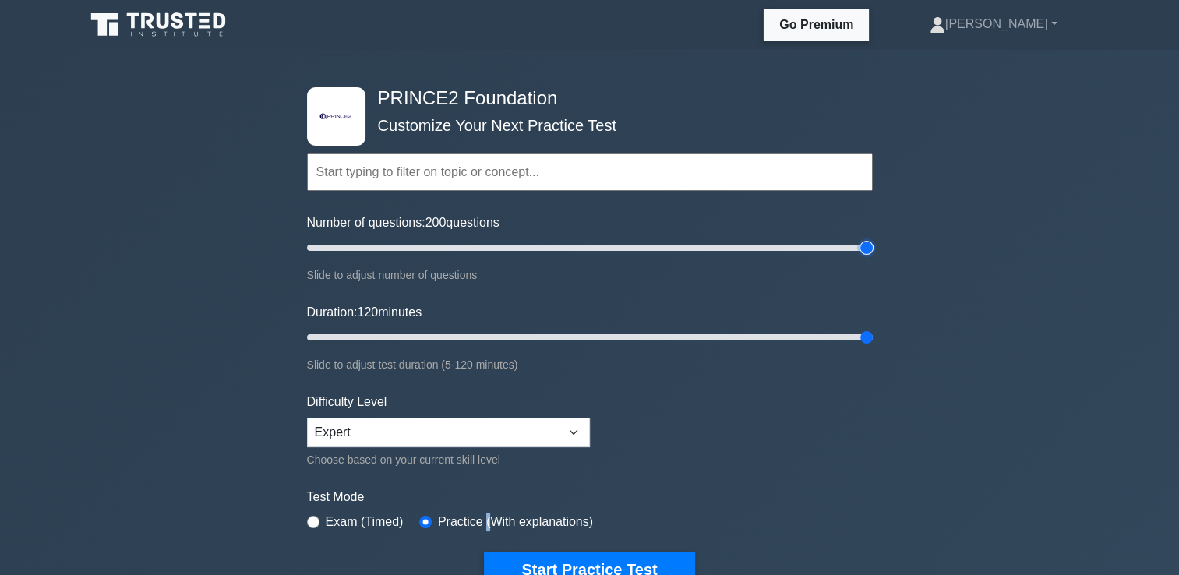
click at [873, 250] on input "Number of questions: 200 questions" at bounding box center [590, 247] width 566 height 19
click at [572, 556] on button "Start Practice Test" at bounding box center [589, 570] width 210 height 36
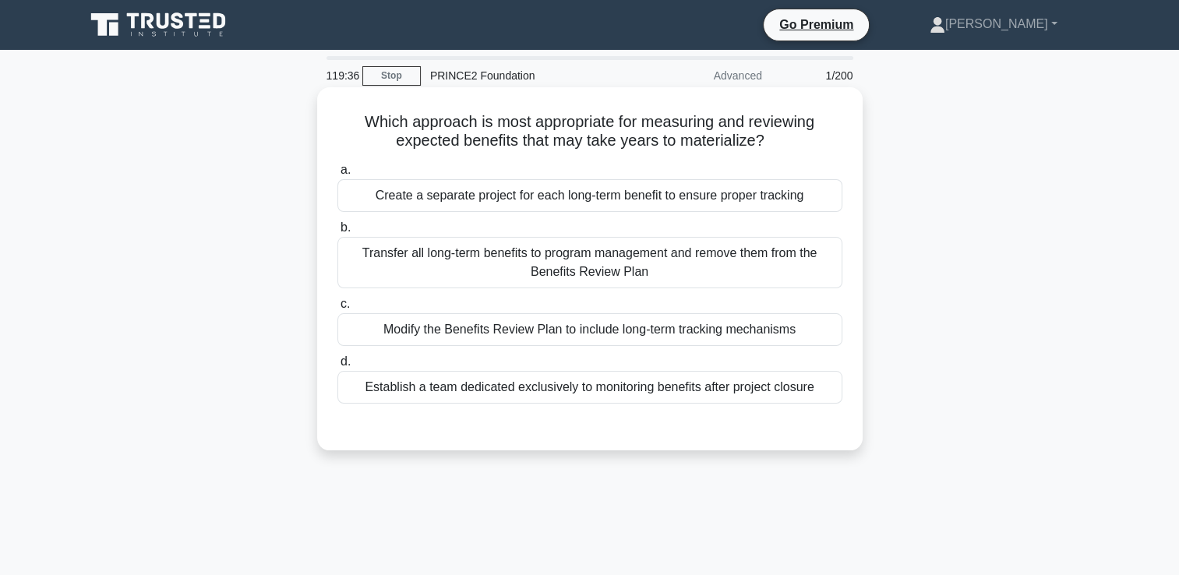
click at [620, 387] on div "Establish a team dedicated exclusively to monitoring benefits after project clo…" at bounding box center [589, 387] width 505 height 33
click at [337, 367] on input "d. Establish a team dedicated exclusively to monitoring benefits after project …" at bounding box center [337, 362] width 0 height 10
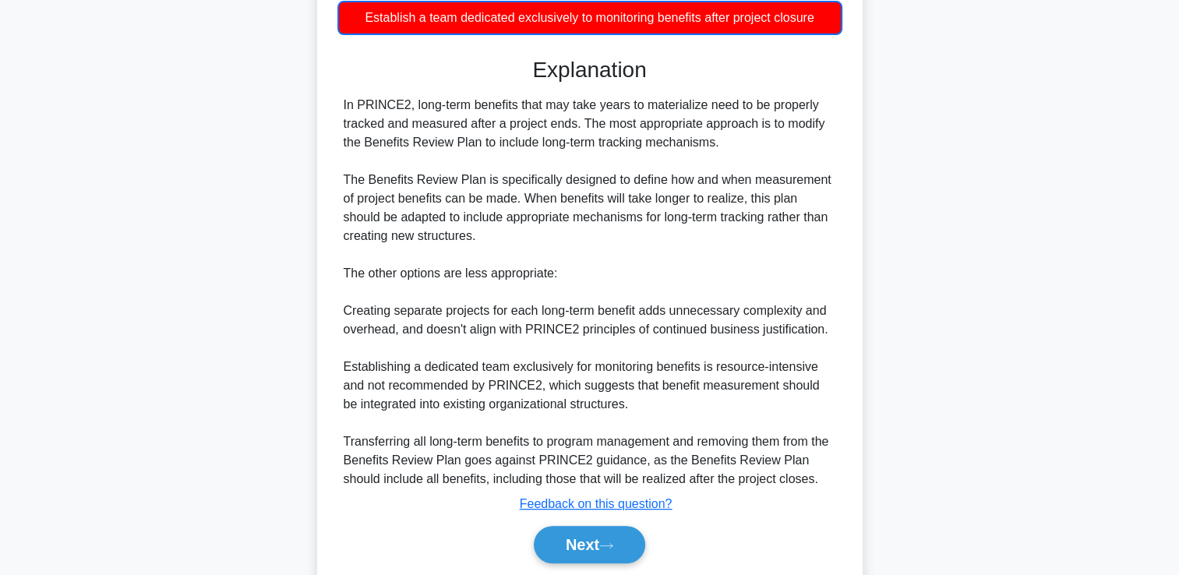
scroll to position [423, 0]
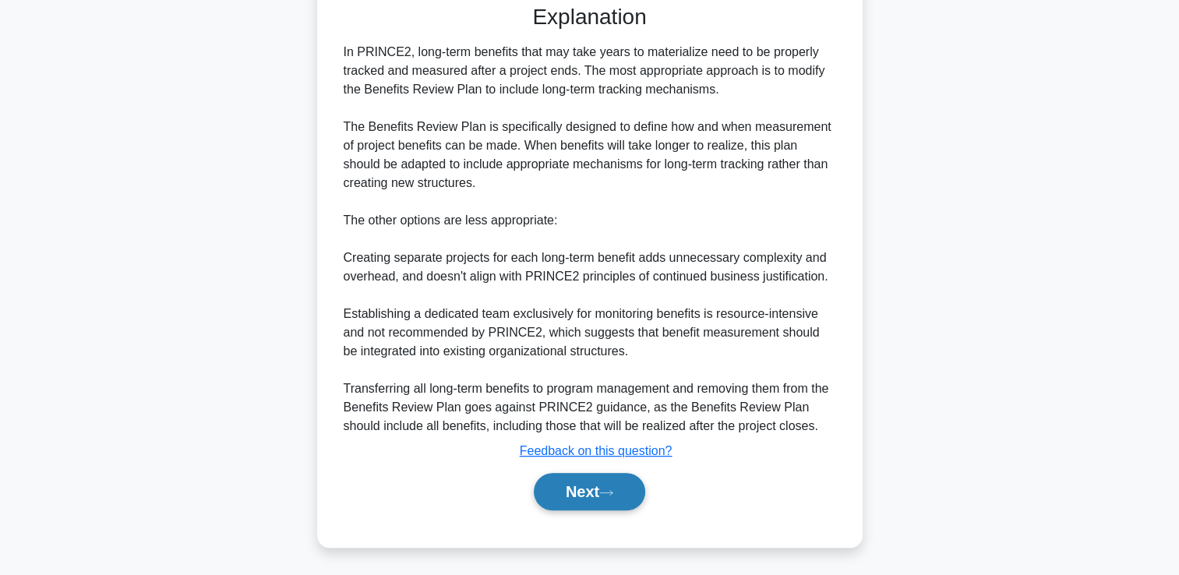
click at [605, 500] on button "Next" at bounding box center [589, 491] width 111 height 37
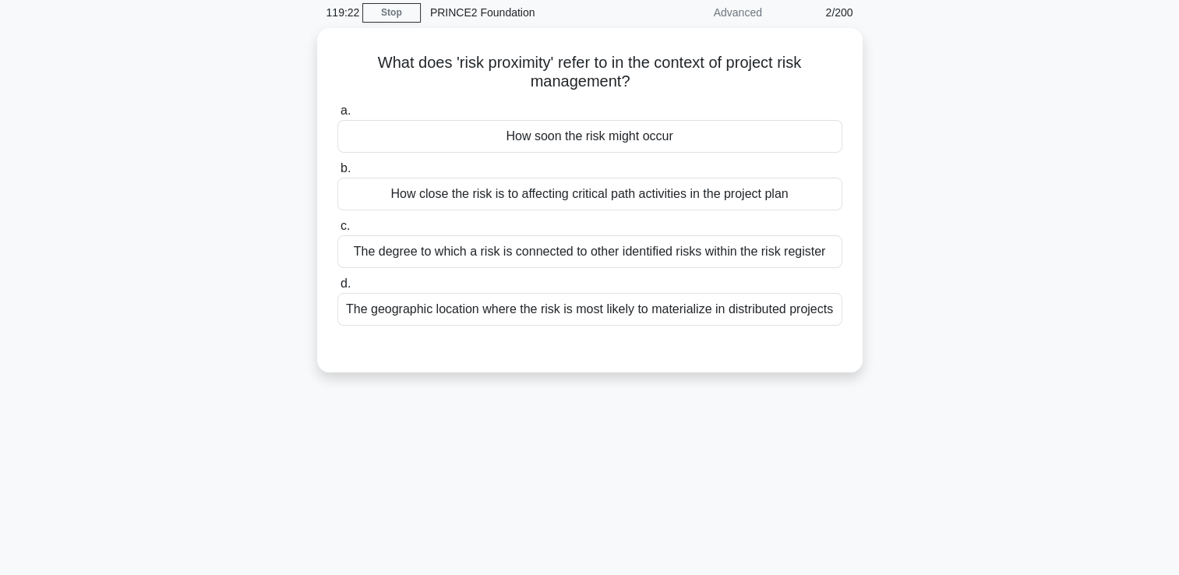
scroll to position [0, 0]
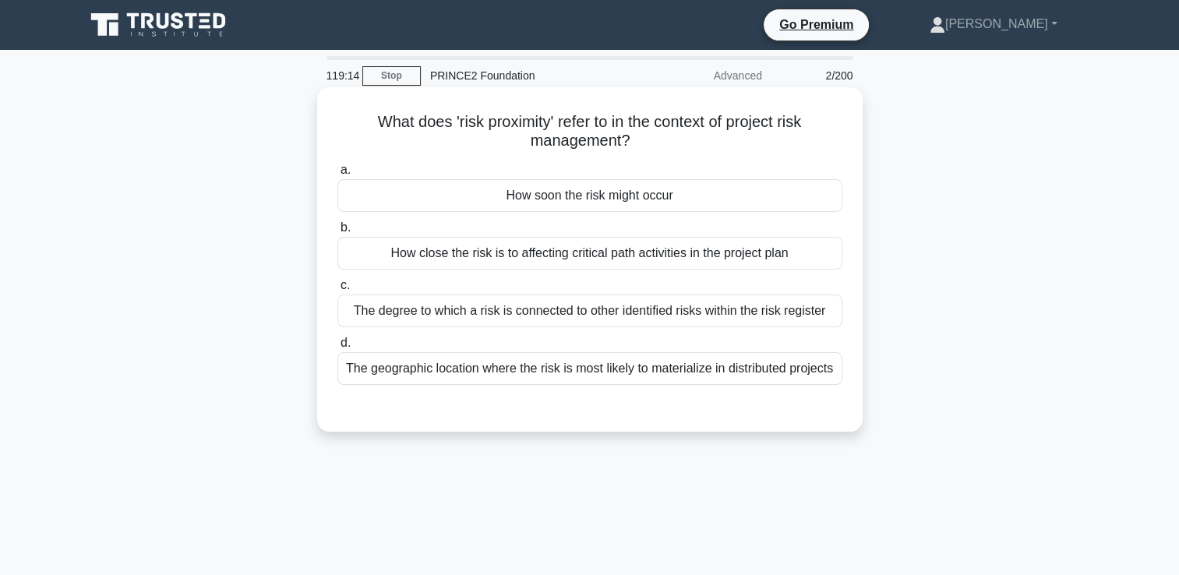
click at [736, 198] on div "How soon the risk might occur" at bounding box center [589, 195] width 505 height 33
click at [337, 175] on input "a. How soon the risk might occur" at bounding box center [337, 170] width 0 height 10
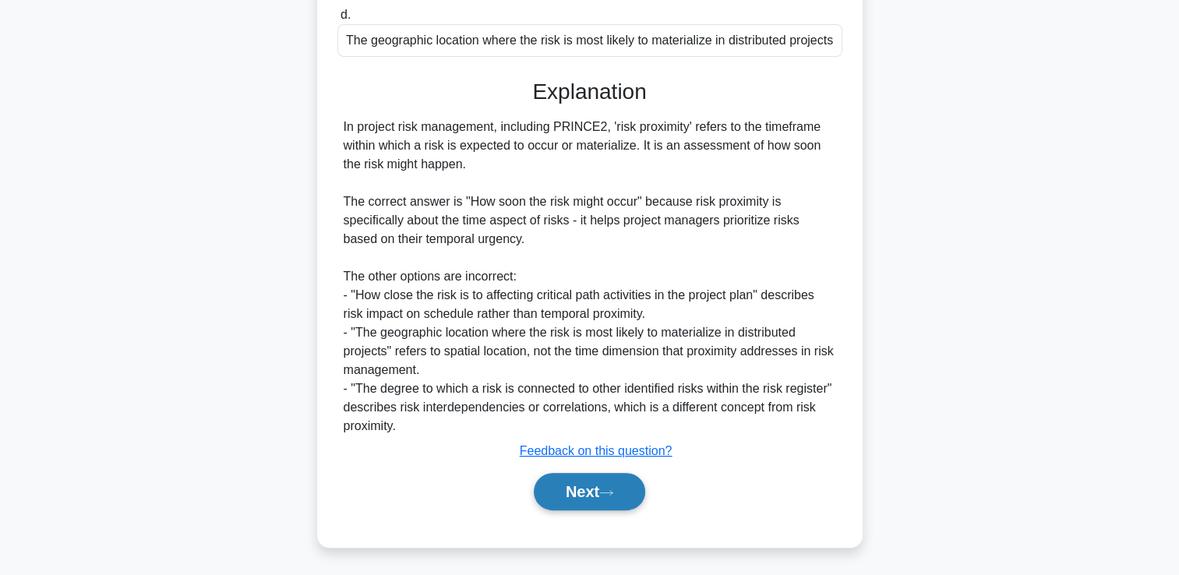
click at [617, 499] on button "Next" at bounding box center [589, 491] width 111 height 37
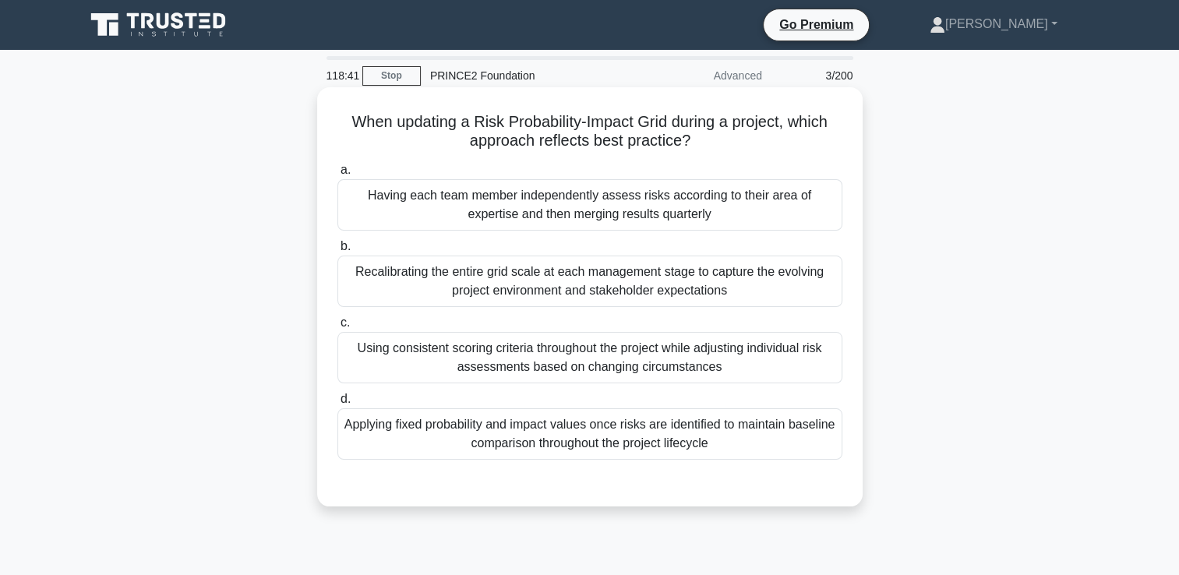
click at [623, 379] on div "Using consistent scoring criteria throughout the project while adjusting indivi…" at bounding box center [589, 357] width 505 height 51
click at [337, 328] on input "c. Using consistent scoring criteria throughout the project while adjusting ind…" at bounding box center [337, 323] width 0 height 10
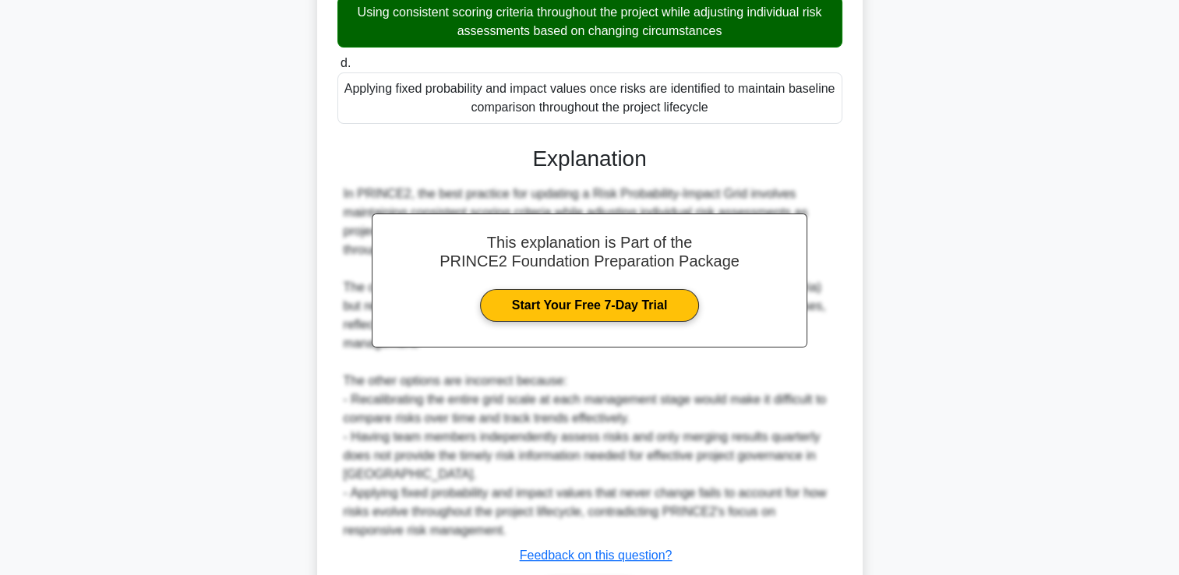
scroll to position [440, 0]
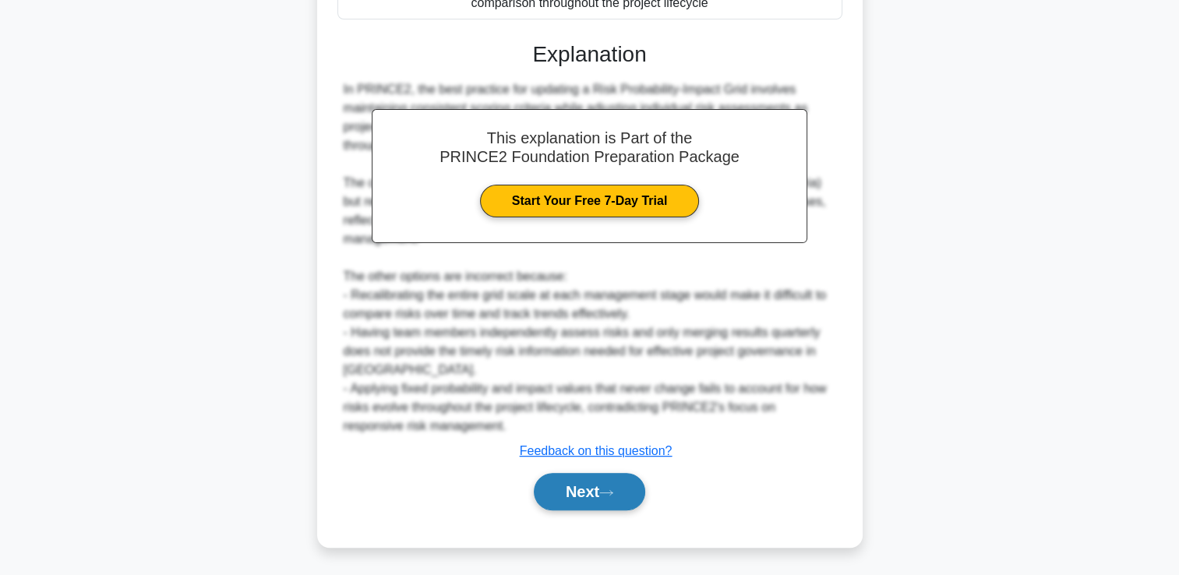
click at [589, 490] on button "Next" at bounding box center [589, 491] width 111 height 37
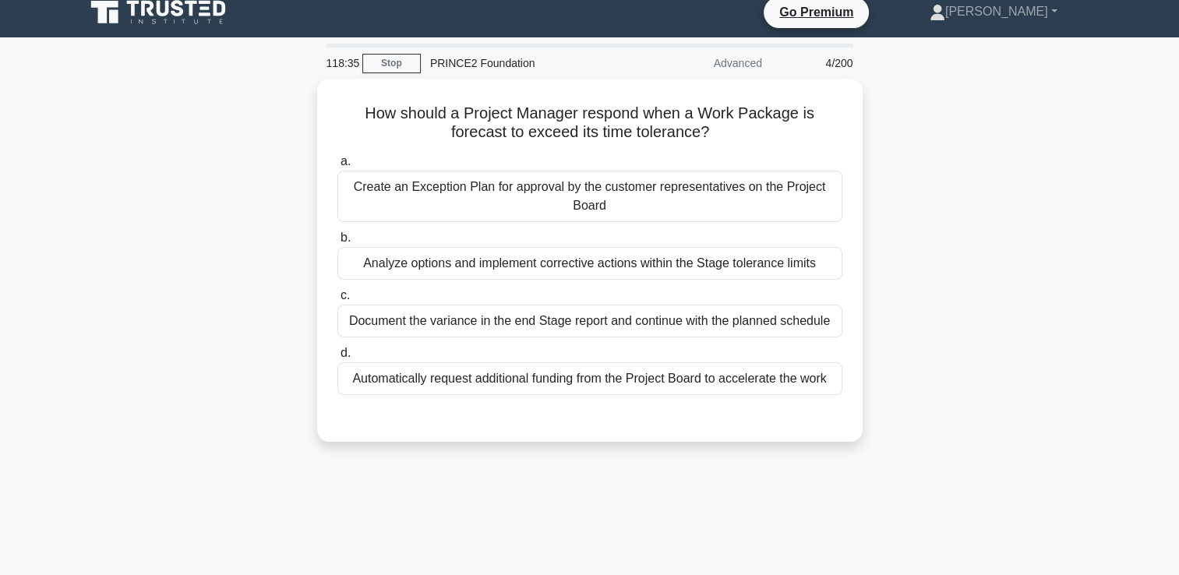
scroll to position [0, 0]
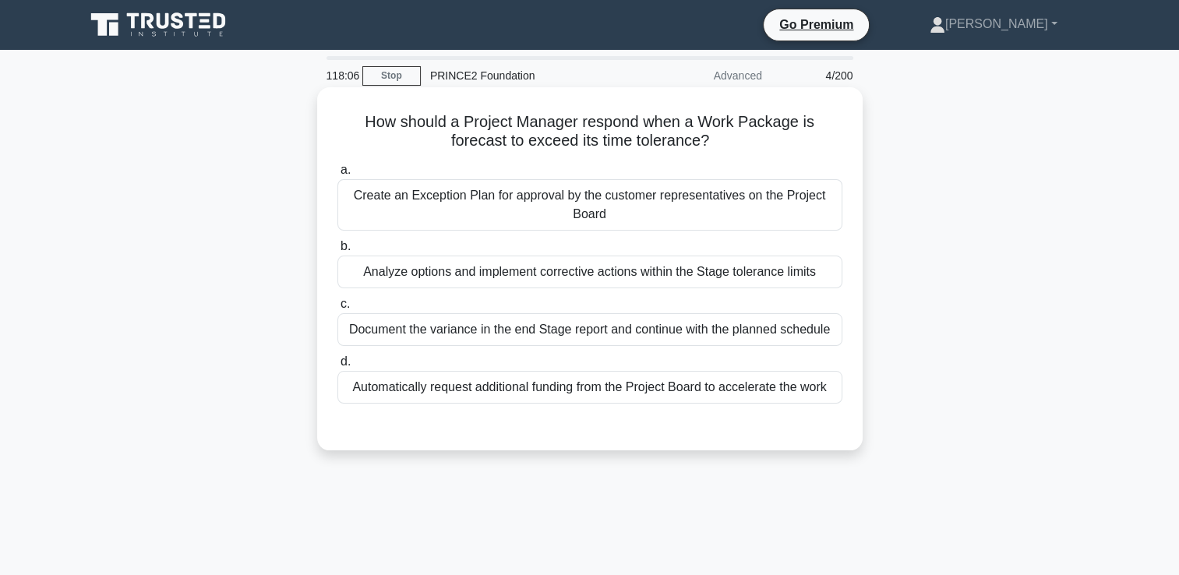
click at [480, 272] on div "Analyze options and implement corrective actions within the Stage tolerance lim…" at bounding box center [589, 272] width 505 height 33
click at [337, 252] on input "b. Analyze options and implement corrective actions within the Stage tolerance …" at bounding box center [337, 247] width 0 height 10
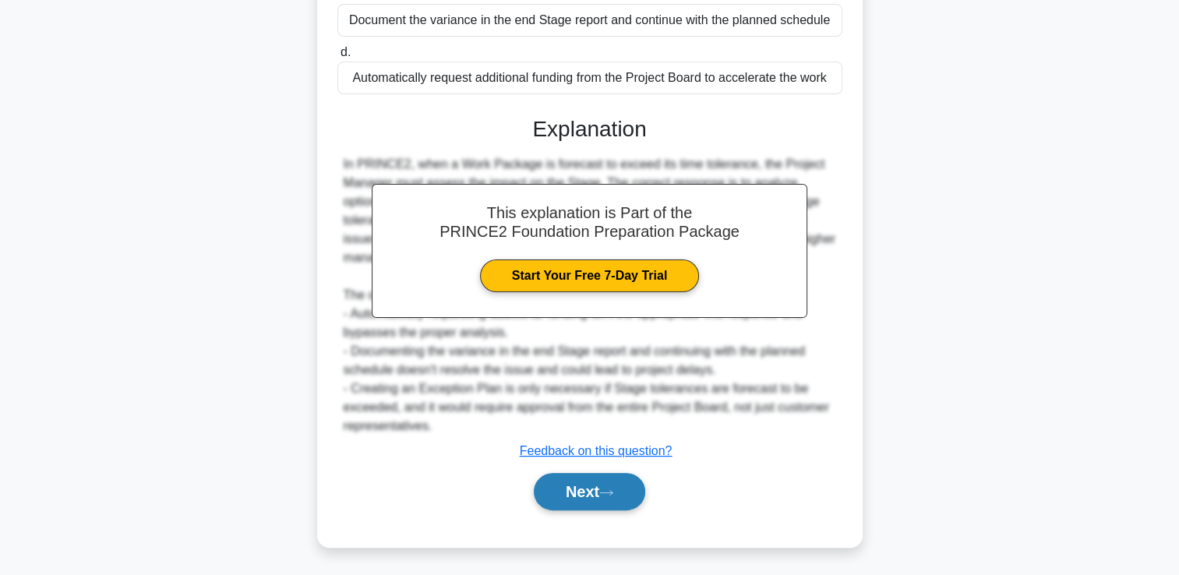
click at [583, 480] on button "Next" at bounding box center [589, 491] width 111 height 37
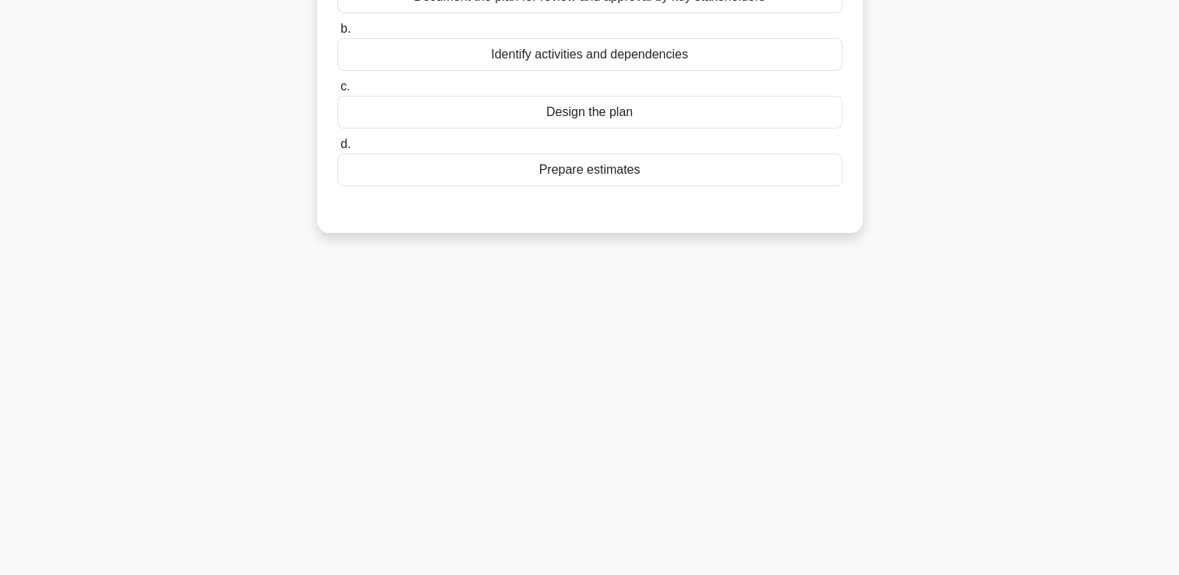
scroll to position [33, 0]
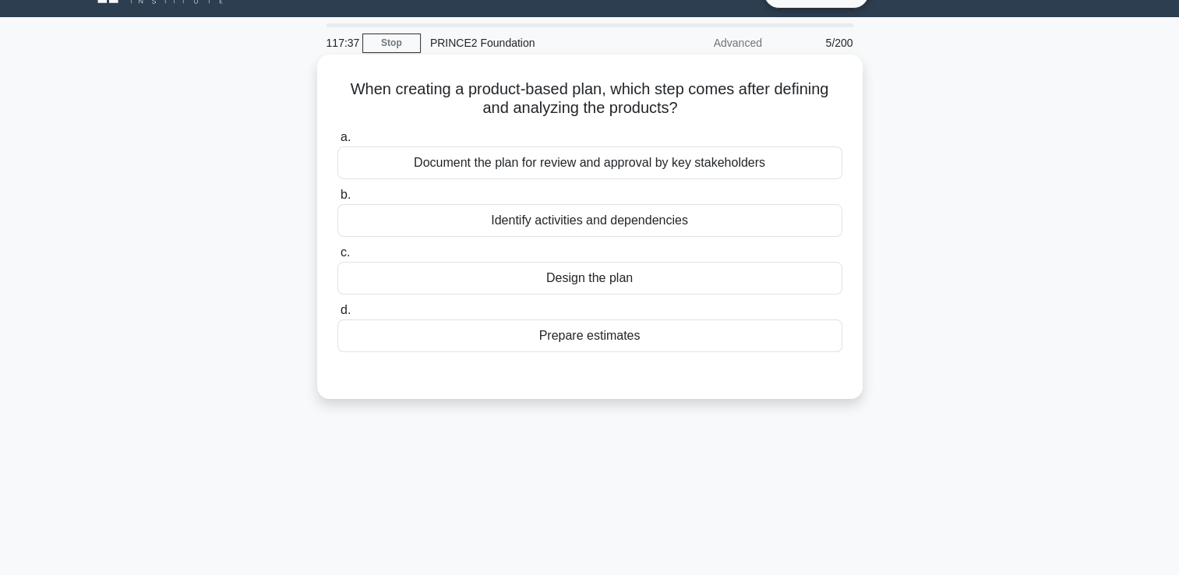
click at [613, 287] on div "Design the plan" at bounding box center [589, 278] width 505 height 33
click at [337, 258] on input "c. Design the plan" at bounding box center [337, 253] width 0 height 10
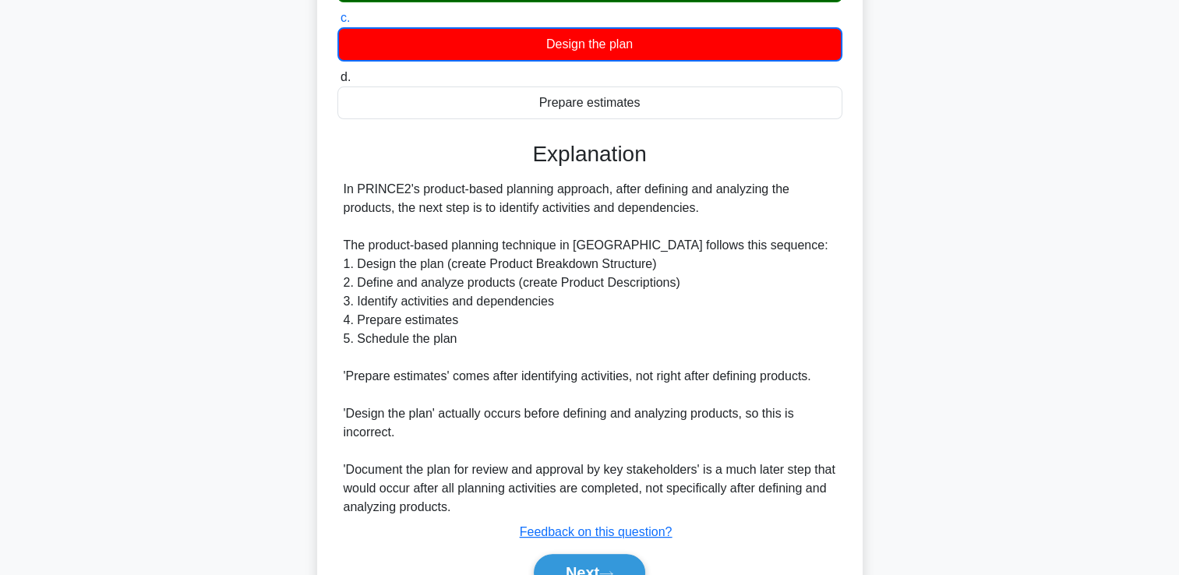
scroll to position [348, 0]
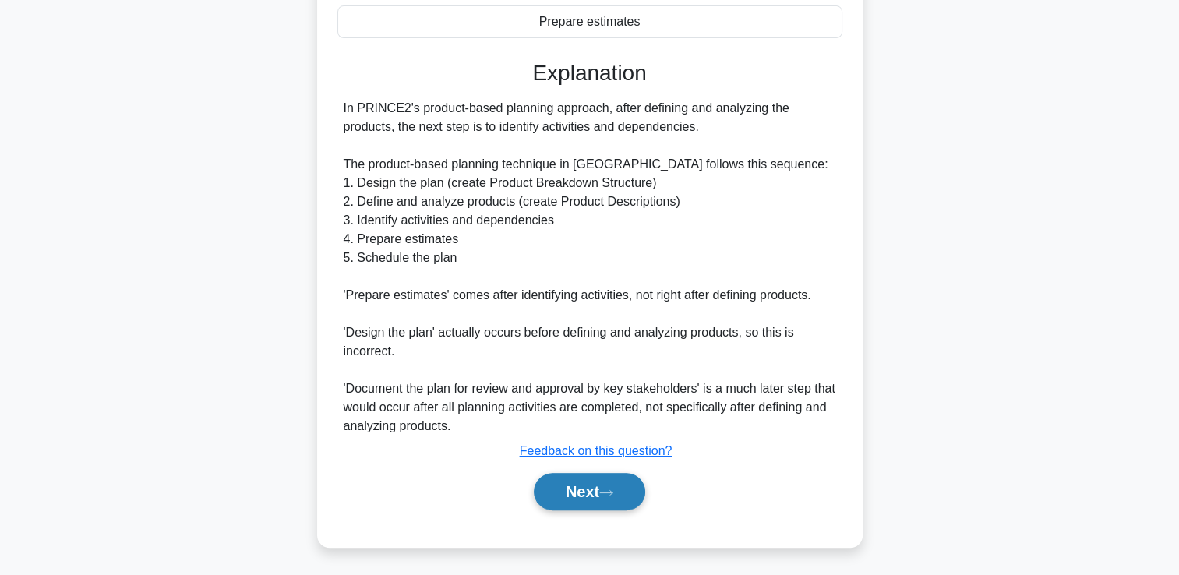
click at [613, 491] on icon at bounding box center [606, 492] width 12 height 5
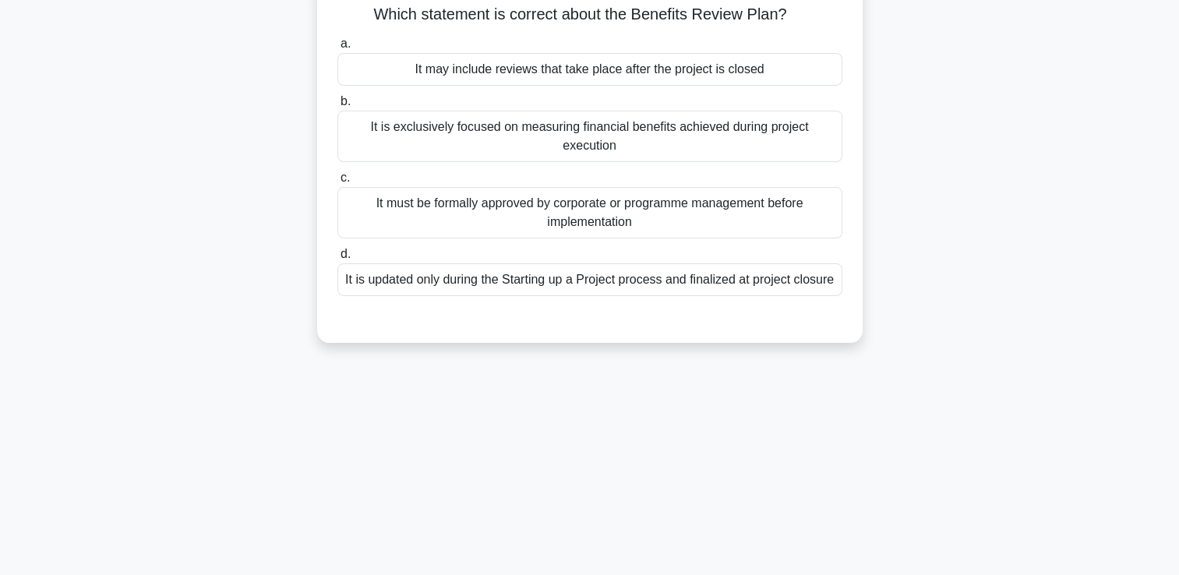
scroll to position [0, 0]
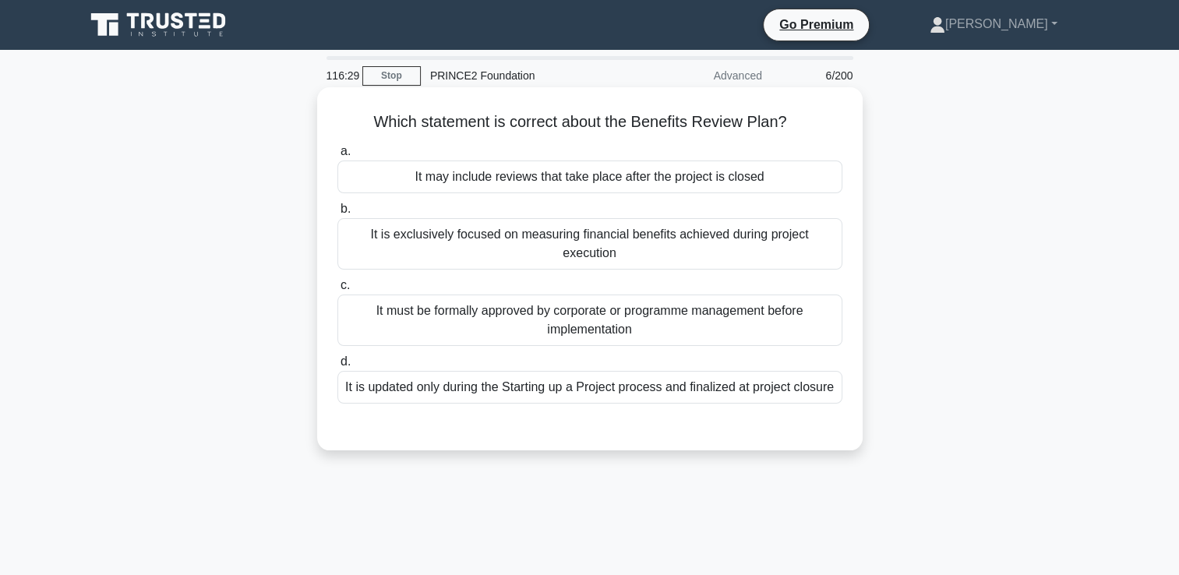
click at [786, 171] on div "It may include reviews that take place after the project is closed" at bounding box center [589, 177] width 505 height 33
click at [337, 157] on input "a. It may include reviews that take place after the project is closed" at bounding box center [337, 152] width 0 height 10
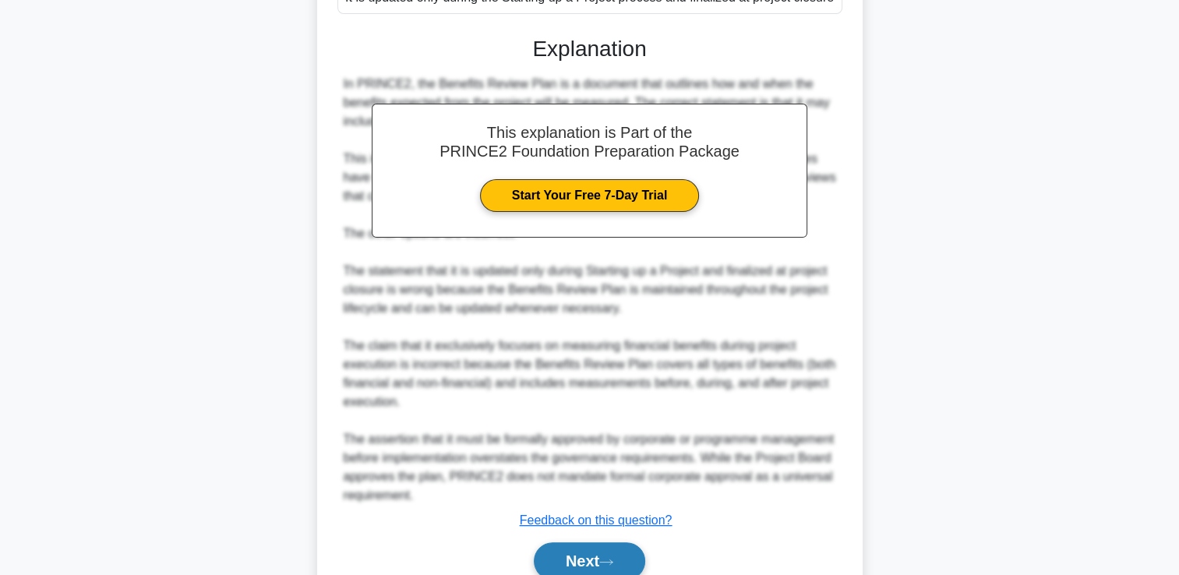
click at [588, 547] on button "Next" at bounding box center [589, 560] width 111 height 37
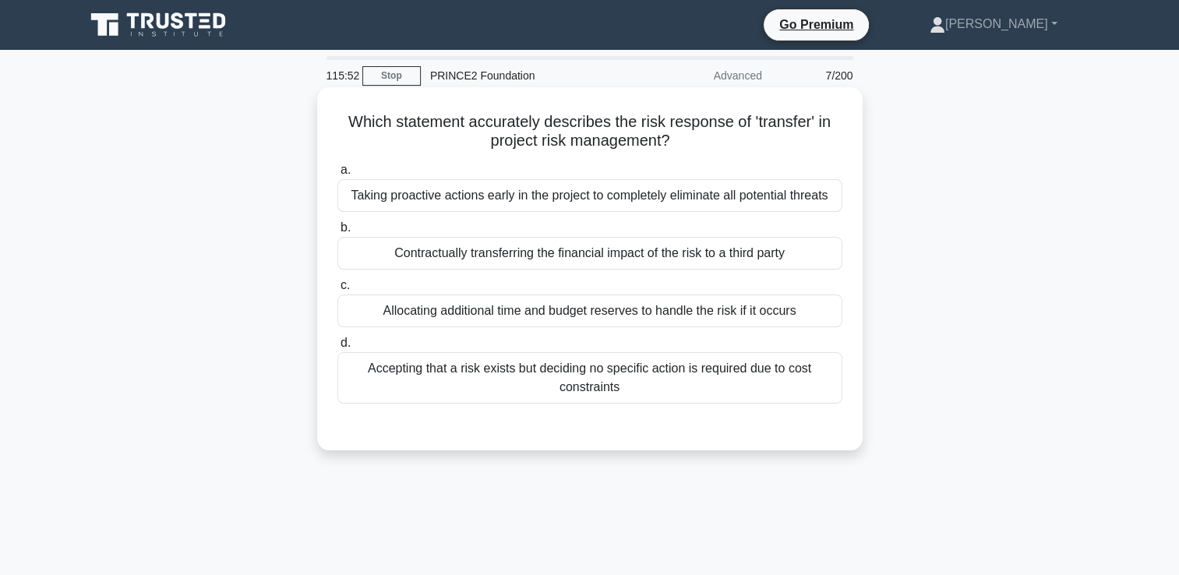
click at [801, 260] on div "Contractually transferring the financial impact of the risk to a third party" at bounding box center [589, 253] width 505 height 33
click at [337, 233] on input "b. Contractually transferring the financial impact of the risk to a third party" at bounding box center [337, 228] width 0 height 10
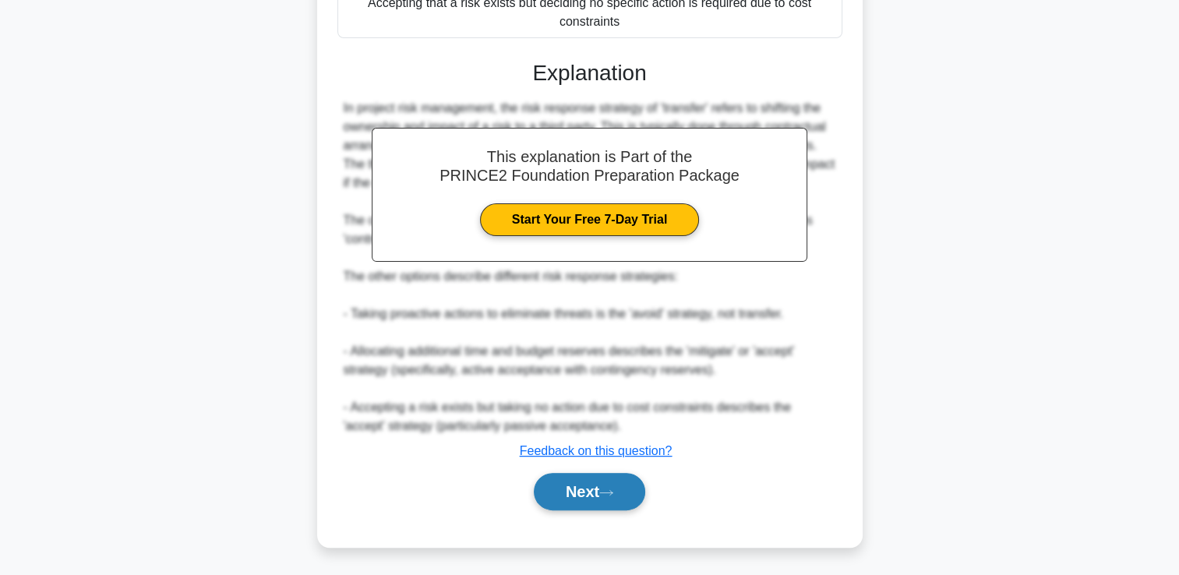
click at [609, 486] on button "Next" at bounding box center [589, 491] width 111 height 37
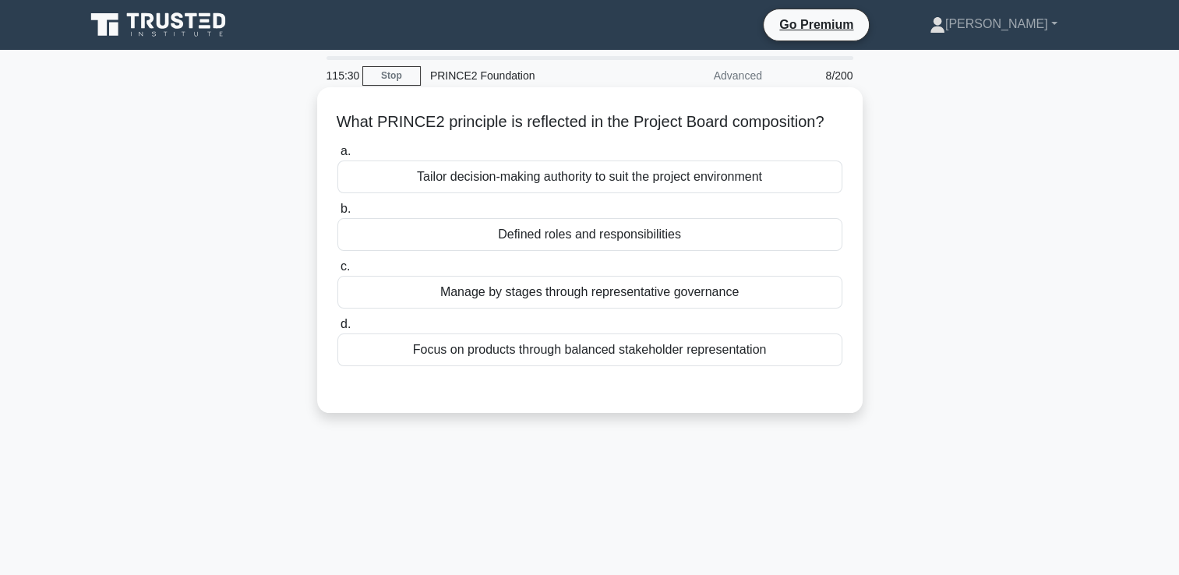
click at [793, 193] on div "Tailor decision-making authority to suit the project environment" at bounding box center [589, 177] width 505 height 33
click at [337, 157] on input "a. Tailor decision-making authority to suit the project environment" at bounding box center [337, 152] width 0 height 10
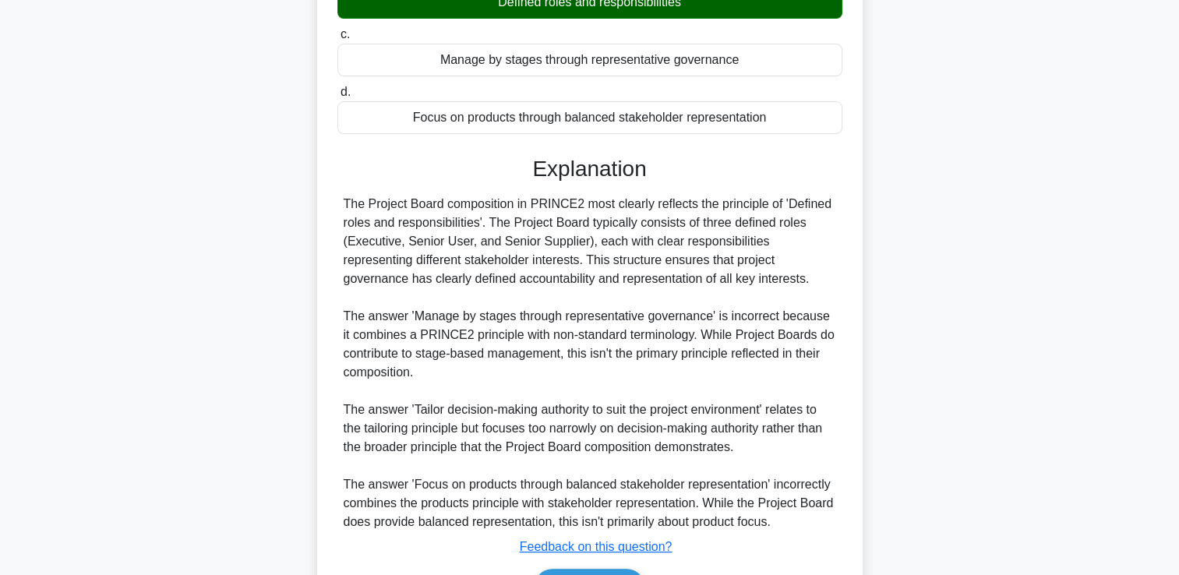
scroll to position [348, 0]
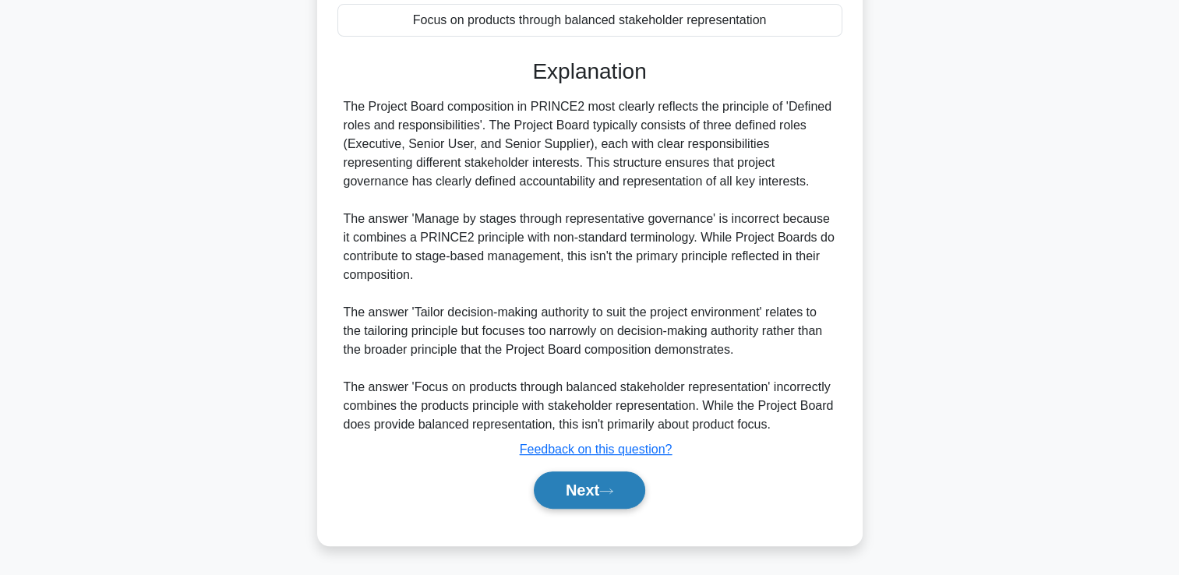
click at [608, 503] on button "Next" at bounding box center [589, 489] width 111 height 37
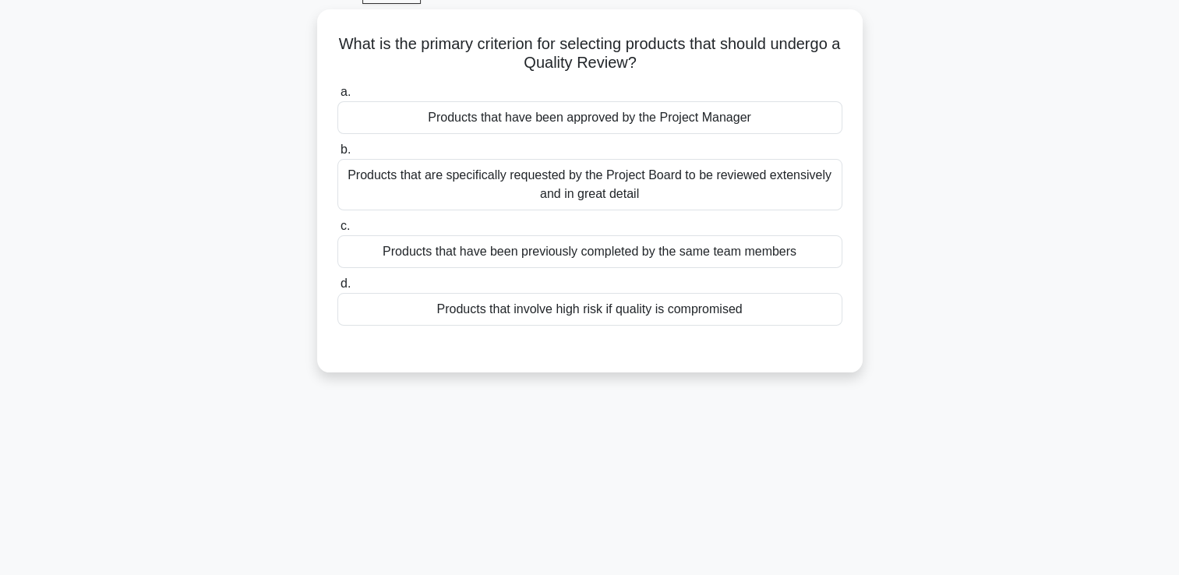
scroll to position [33, 0]
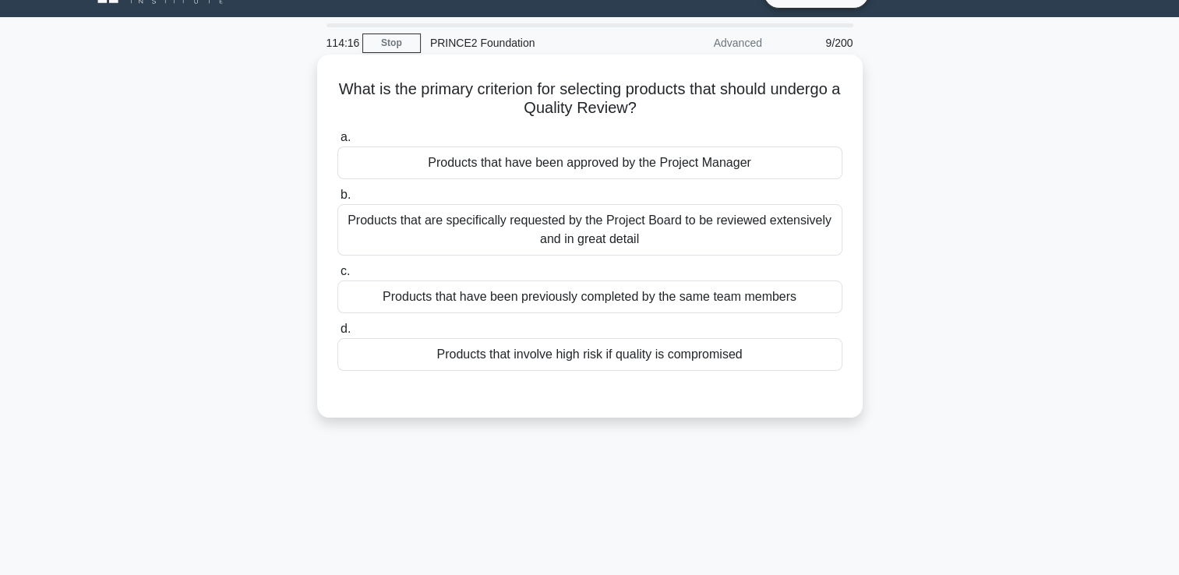
click at [798, 344] on div "Products that involve high risk if quality is compromised" at bounding box center [589, 354] width 505 height 33
click at [337, 334] on input "d. Products that involve high risk if quality is compromised" at bounding box center [337, 329] width 0 height 10
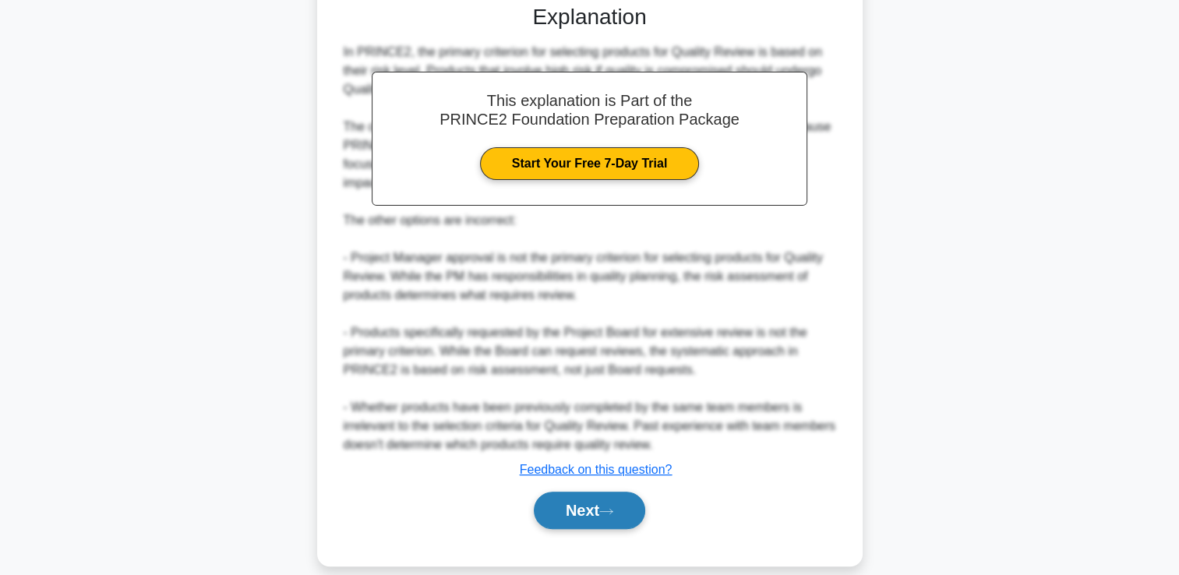
click at [611, 507] on icon at bounding box center [606, 511] width 14 height 9
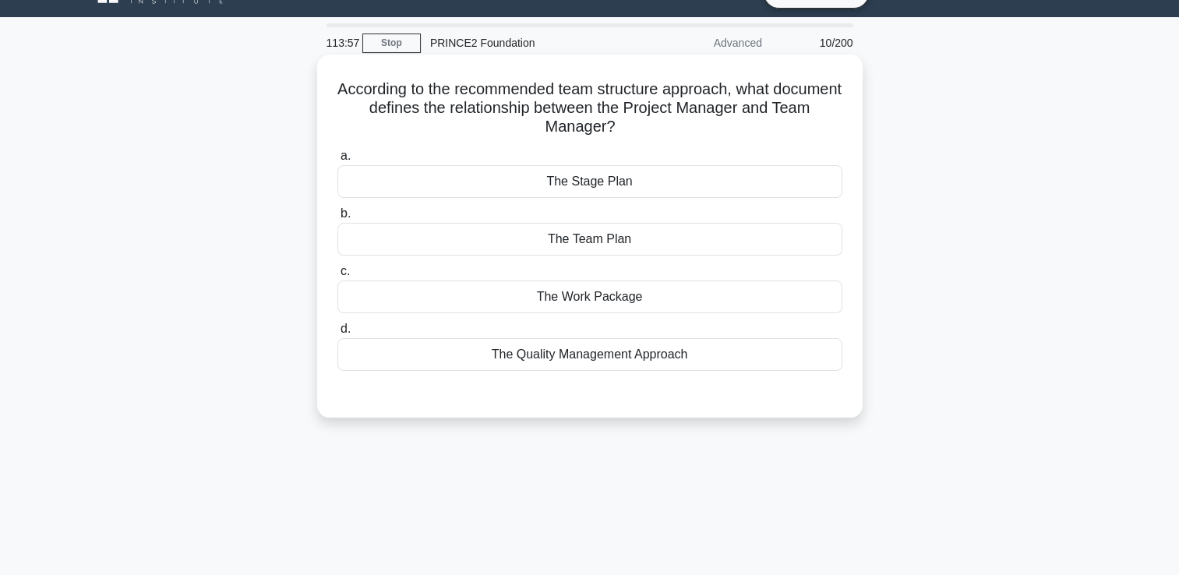
click at [649, 249] on div "The Team Plan" at bounding box center [589, 239] width 505 height 33
click at [337, 219] on input "b. The Team Plan" at bounding box center [337, 214] width 0 height 10
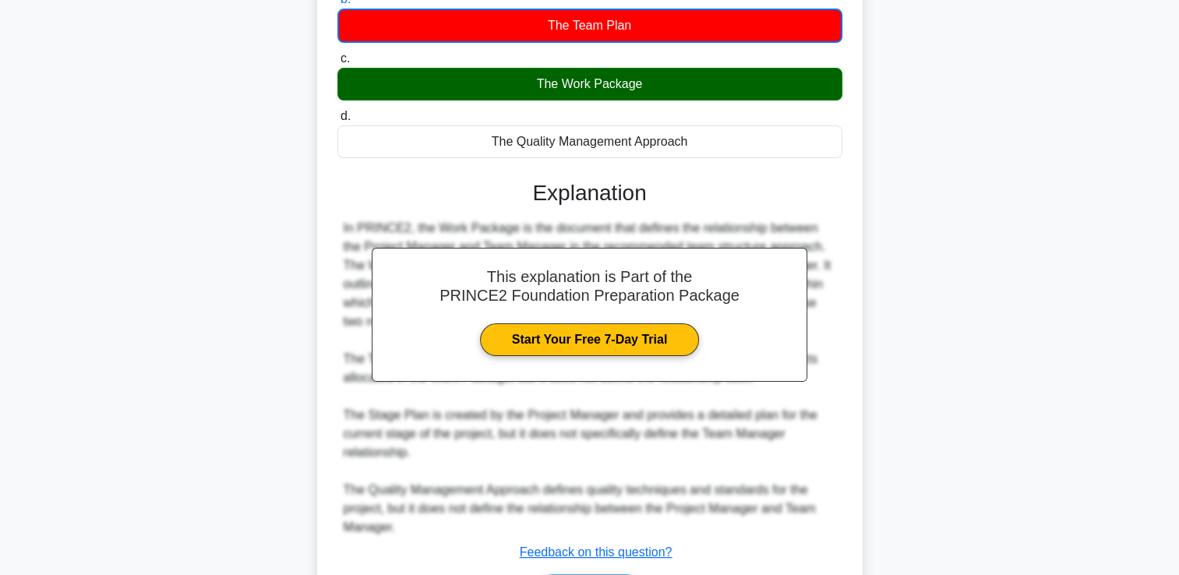
scroll to position [348, 0]
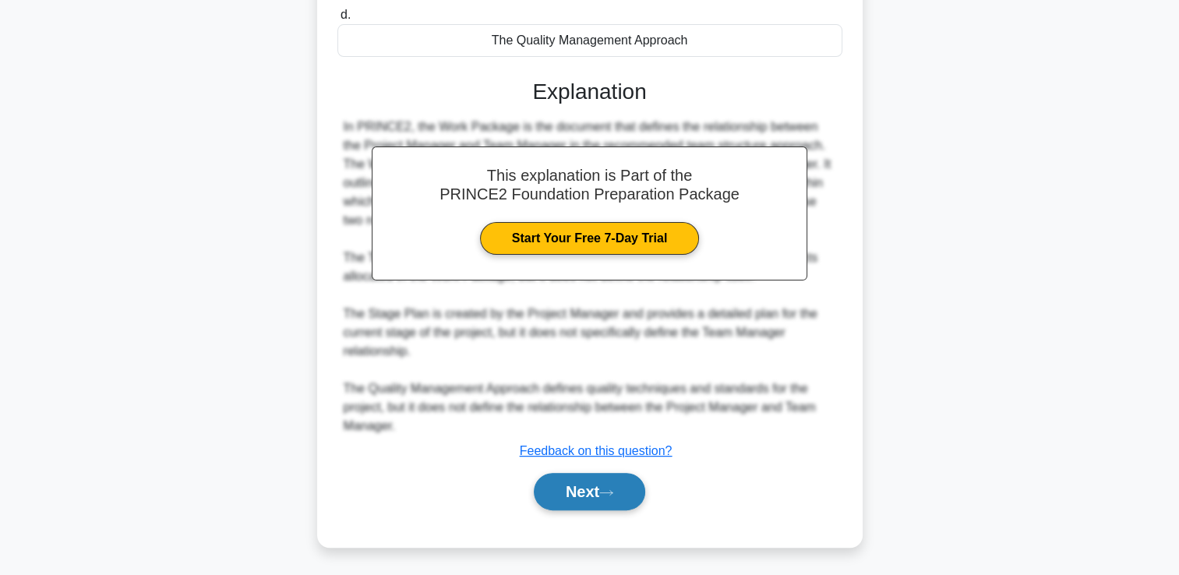
click at [613, 499] on button "Next" at bounding box center [589, 491] width 111 height 37
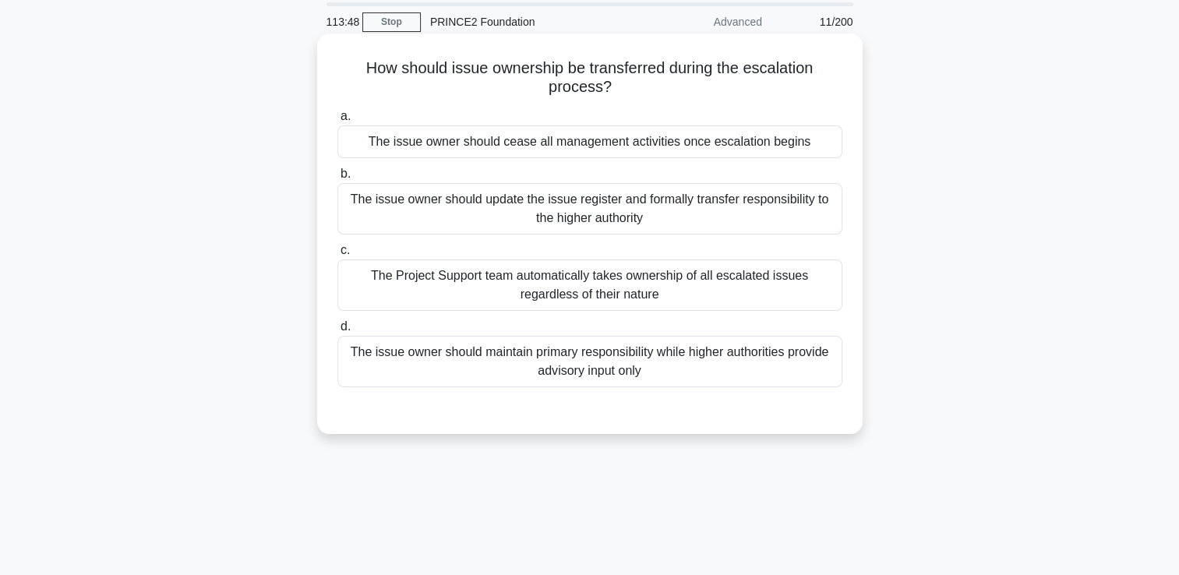
scroll to position [33, 0]
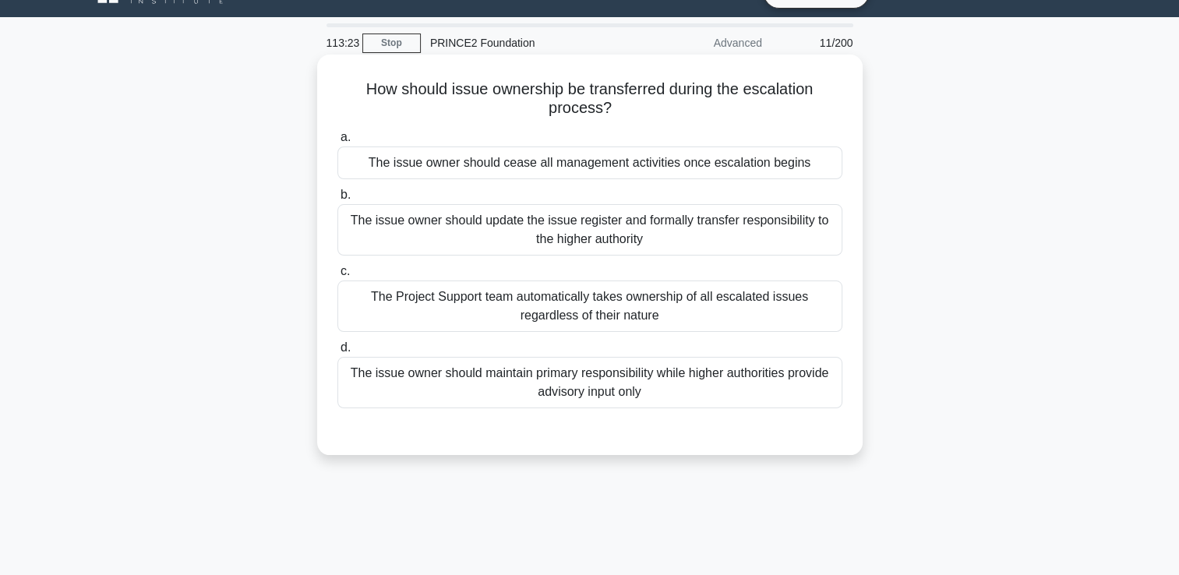
click at [617, 384] on div "The issue owner should maintain primary responsibility while higher authorities…" at bounding box center [589, 382] width 505 height 51
click at [682, 381] on div "The issue owner should maintain primary responsibility while higher authorities…" at bounding box center [589, 382] width 505 height 51
click at [337, 353] on input "d. The issue owner should maintain primary responsibility while higher authorit…" at bounding box center [337, 348] width 0 height 10
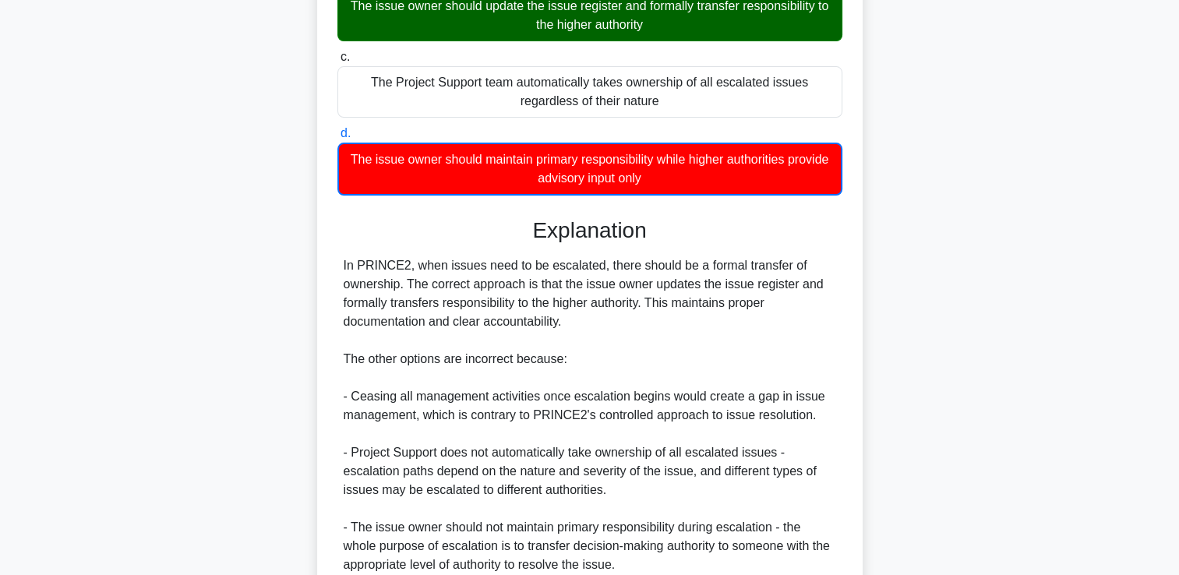
scroll to position [386, 0]
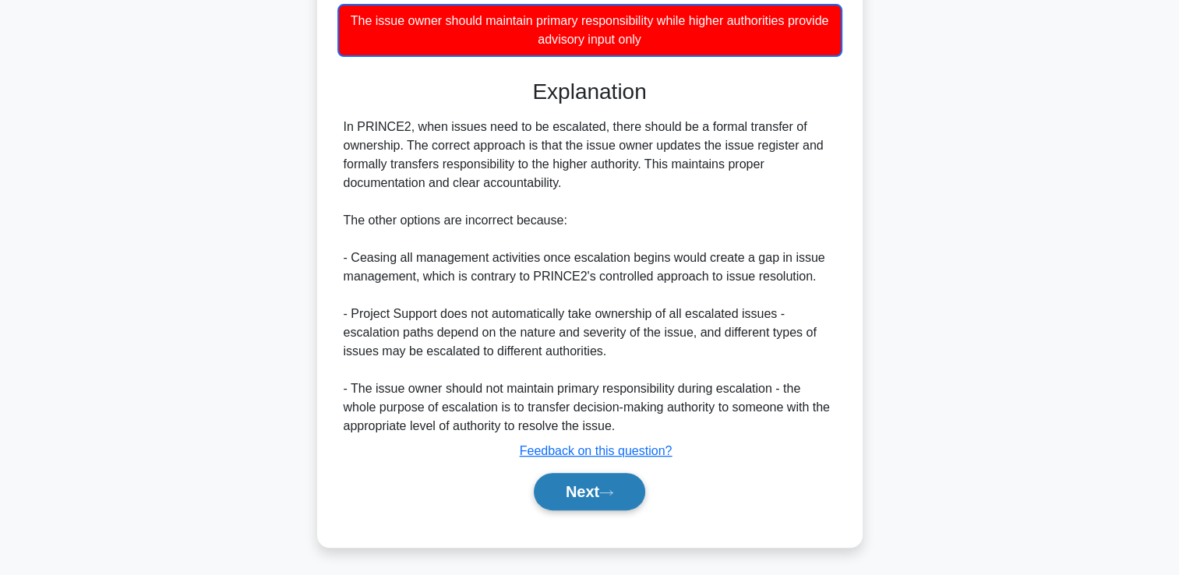
click at [613, 495] on icon at bounding box center [606, 493] width 14 height 9
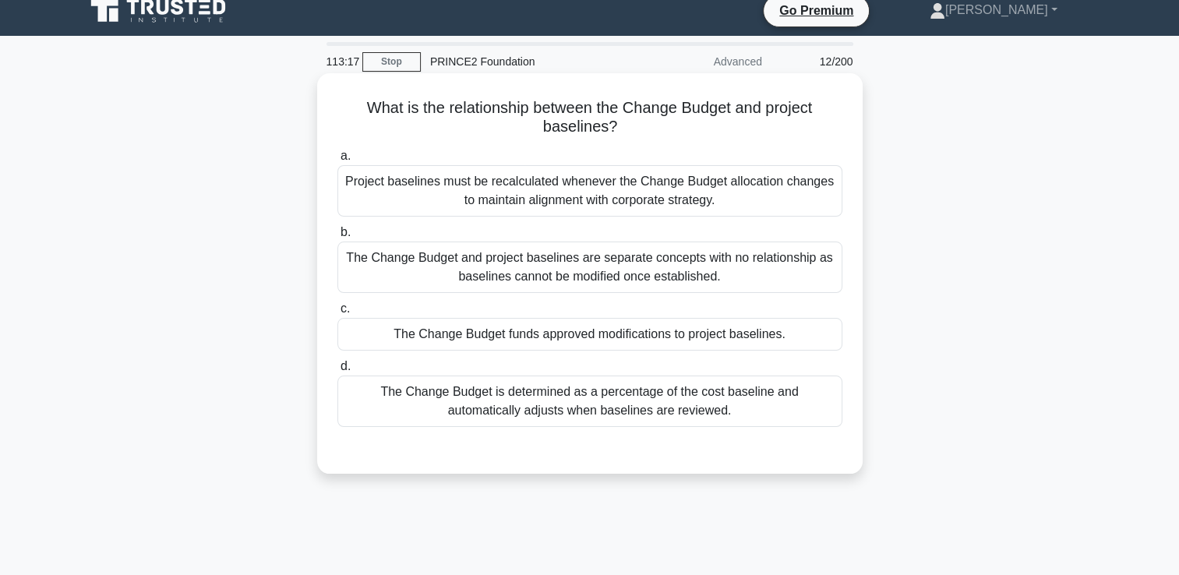
scroll to position [0, 0]
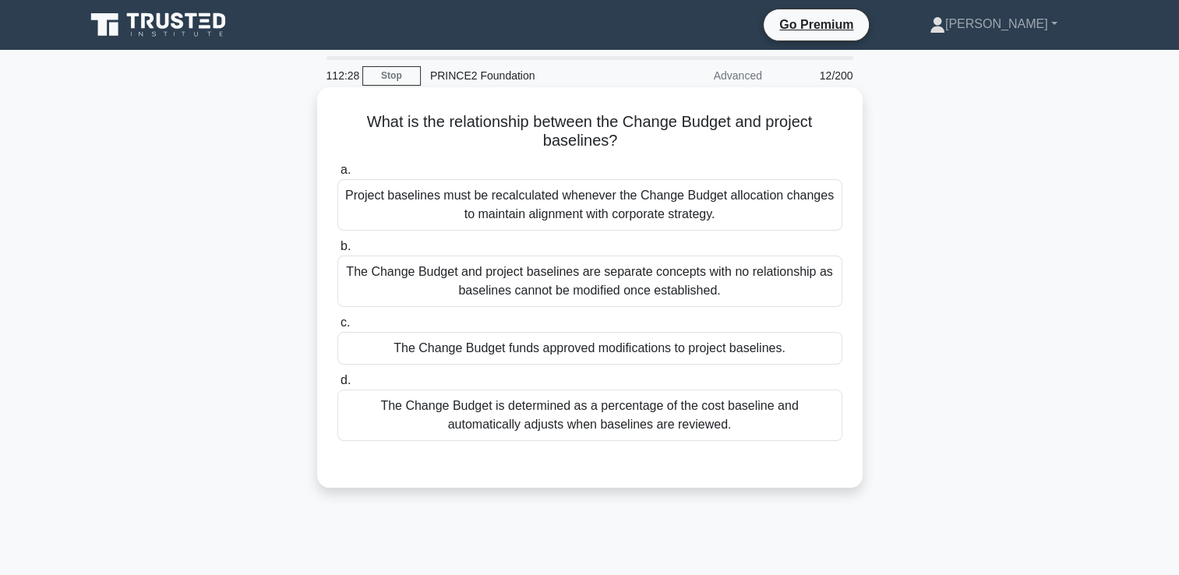
click at [717, 274] on div "The Change Budget and project baselines are separate concepts with no relations…" at bounding box center [589, 281] width 505 height 51
click at [337, 252] on input "b. The Change Budget and project baselines are separate concepts with no relati…" at bounding box center [337, 247] width 0 height 10
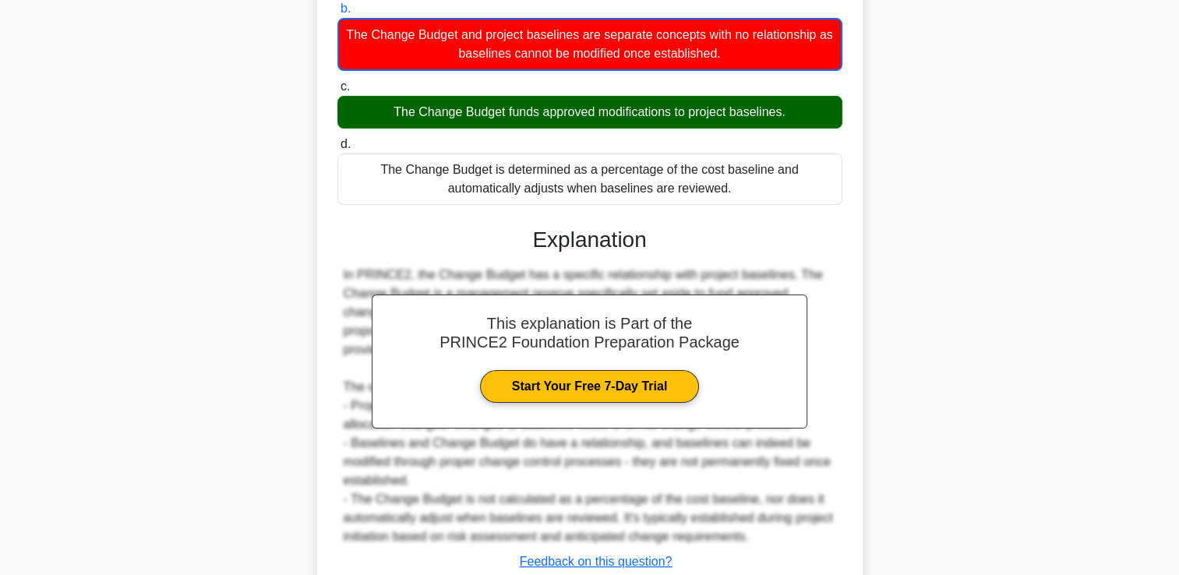
scroll to position [348, 0]
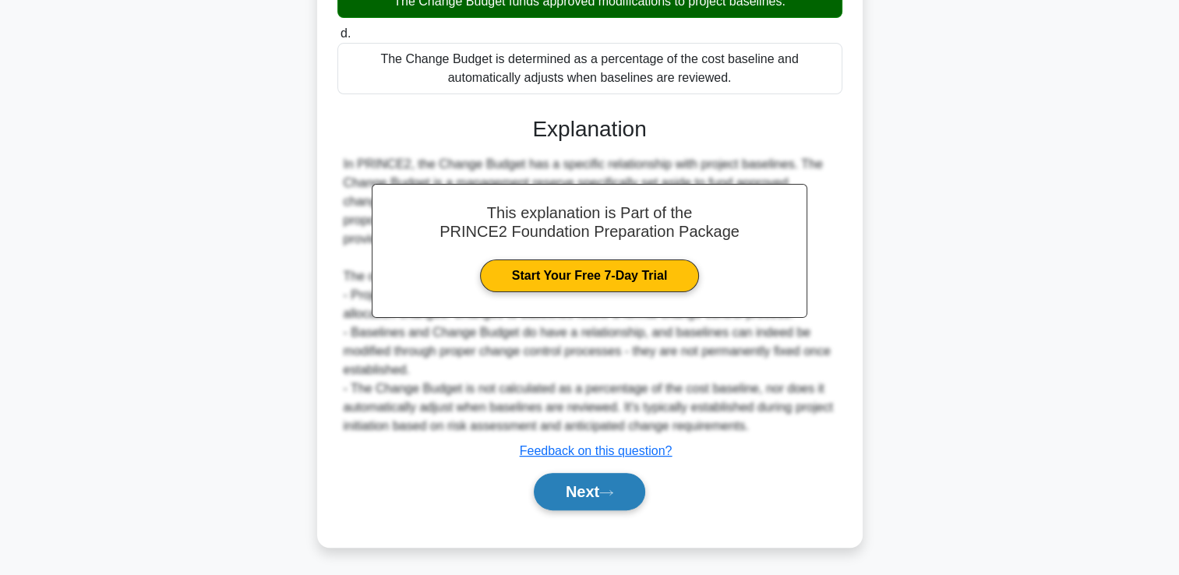
click at [599, 473] on button "Next" at bounding box center [589, 491] width 111 height 37
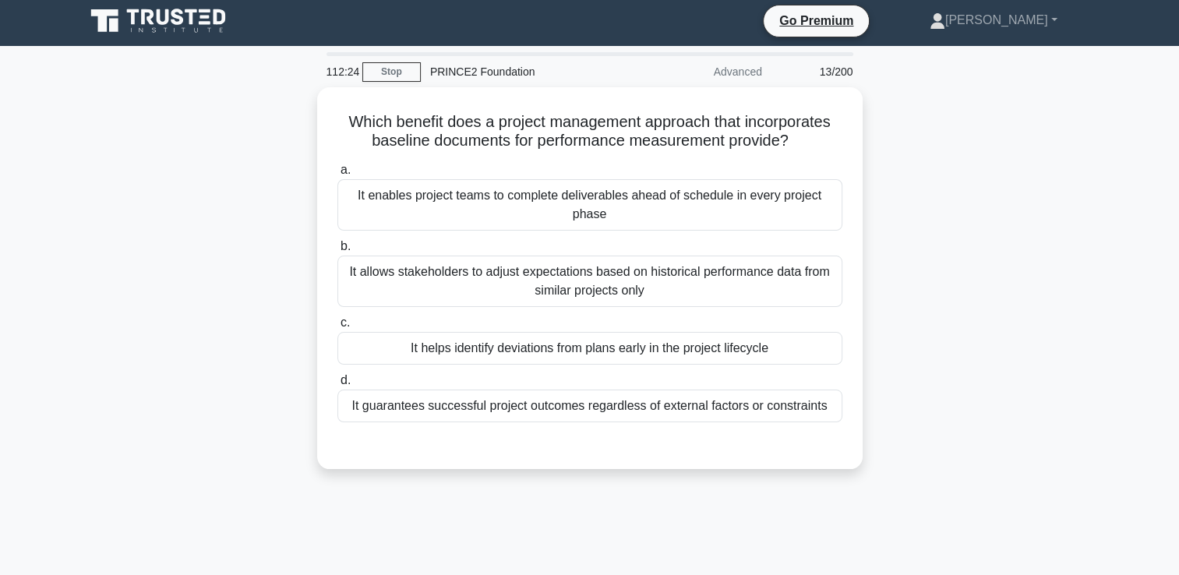
scroll to position [0, 0]
